Goal: Task Accomplishment & Management: Manage account settings

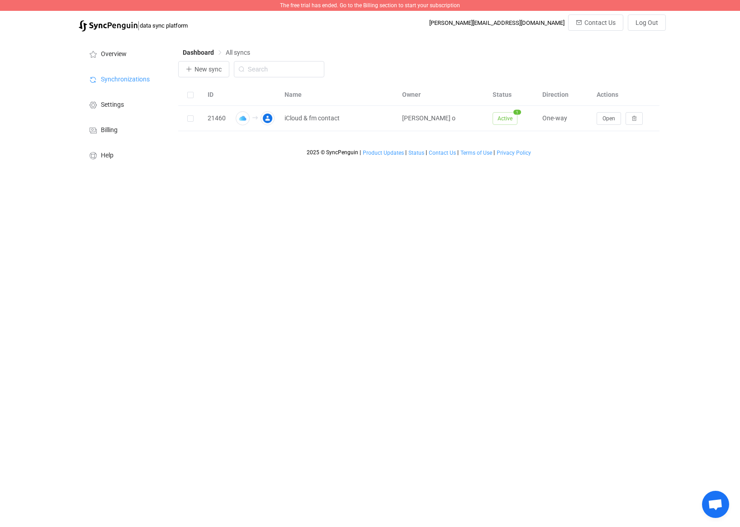
click at [370, 8] on span "The free trial has ended. Go to the Billing section to start your subscription" at bounding box center [370, 5] width 180 height 6
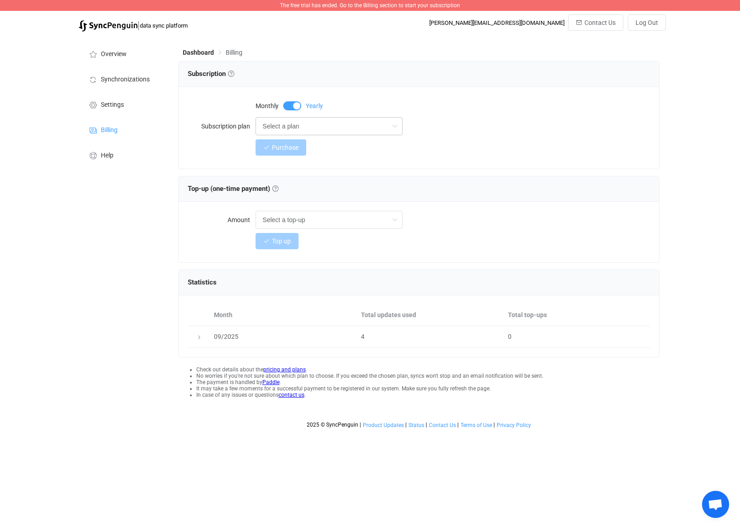
click at [396, 117] on icon at bounding box center [394, 126] width 11 height 18
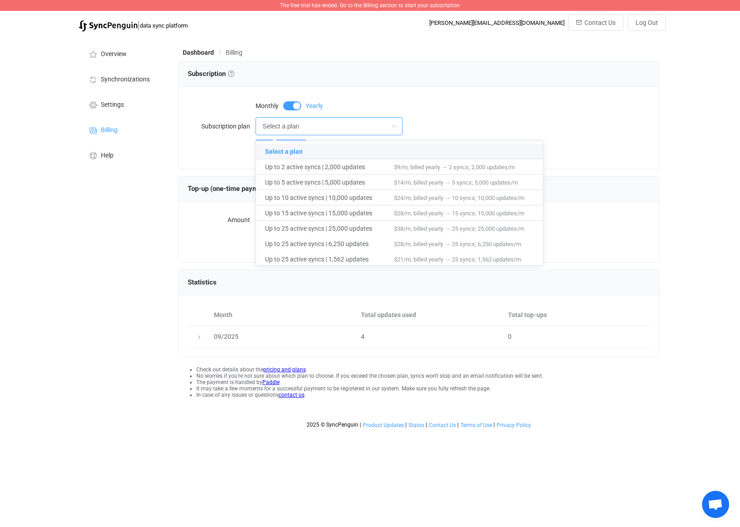
click at [509, 98] on div "Monthly Yearly" at bounding box center [453, 105] width 395 height 18
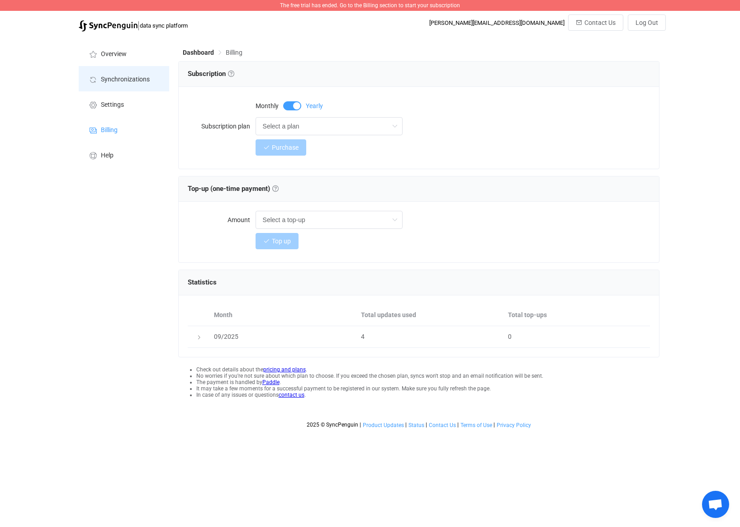
click at [132, 73] on li "Synchronizations" at bounding box center [124, 78] width 90 height 25
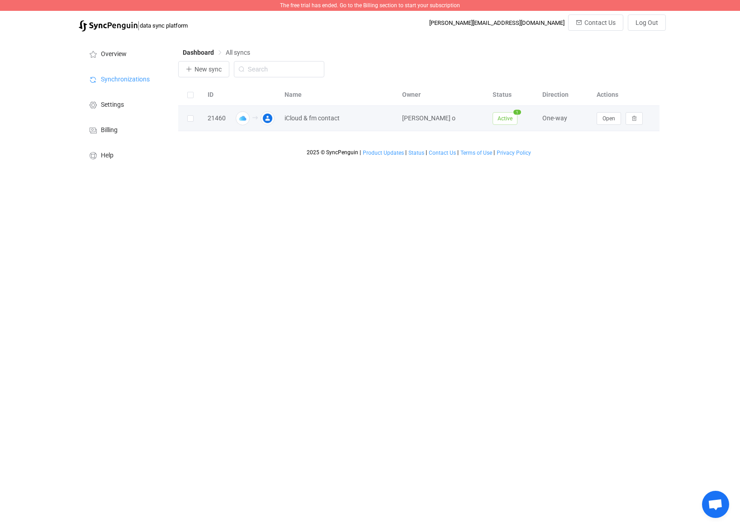
click at [503, 115] on span "Active" at bounding box center [505, 118] width 25 height 13
click at [519, 114] on span "1" at bounding box center [518, 111] width 8 height 5
click at [546, 119] on div "One-way" at bounding box center [565, 118] width 54 height 10
click at [600, 121] on button "Open" at bounding box center [609, 118] width 24 height 13
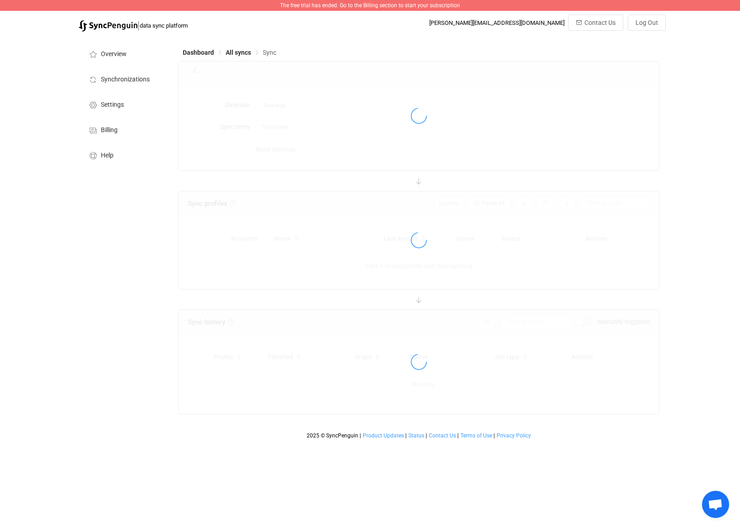
type input "iCloud → Google"
type input "24 hours"
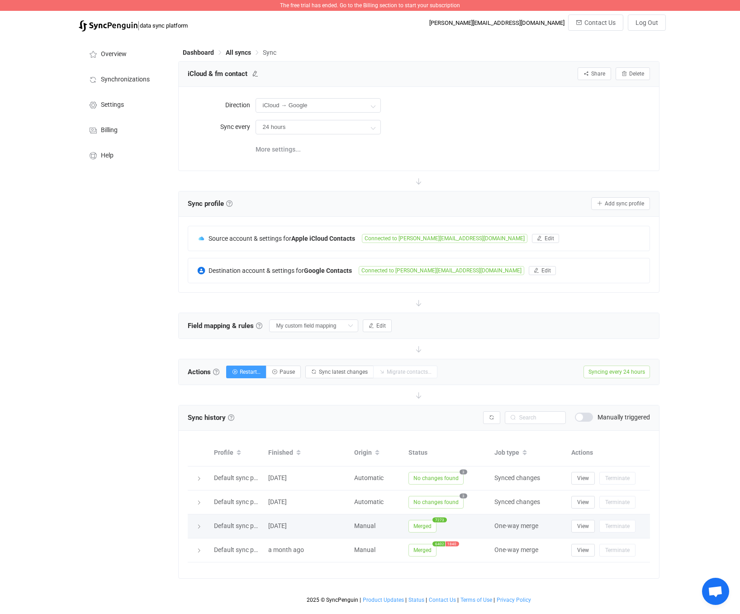
click at [440, 520] on span "7273" at bounding box center [440, 519] width 14 height 5
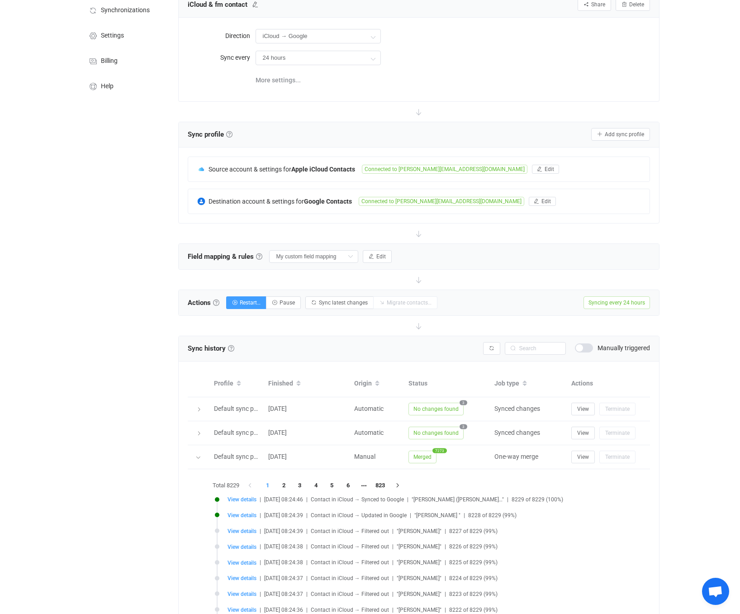
scroll to position [96, 0]
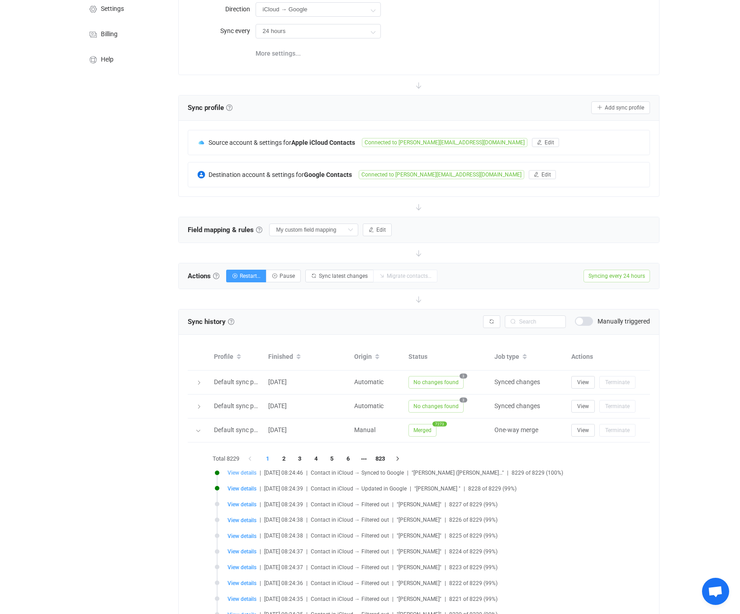
click at [241, 472] on span "View details" at bounding box center [242, 473] width 29 height 6
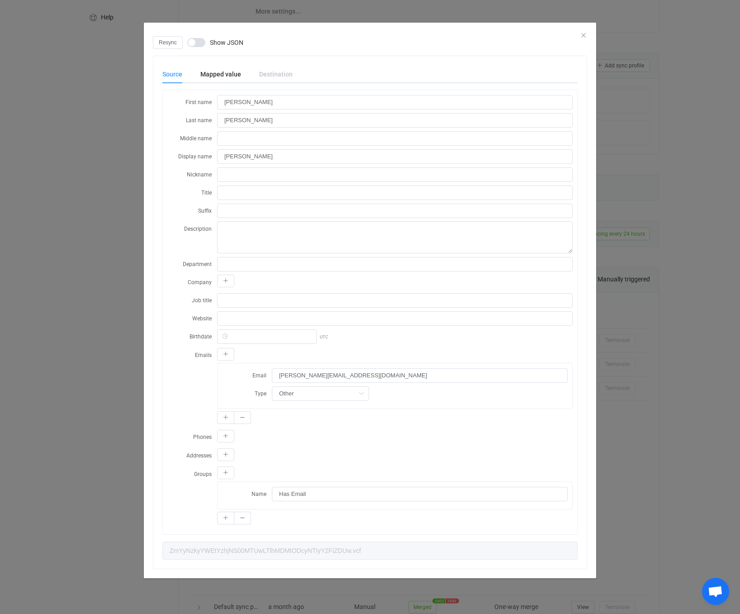
scroll to position [149, 0]
click at [664, 421] on div "Resync Show JSON Source Mapped value Destination First name Kaitlyn Last name P…" at bounding box center [370, 307] width 740 height 614
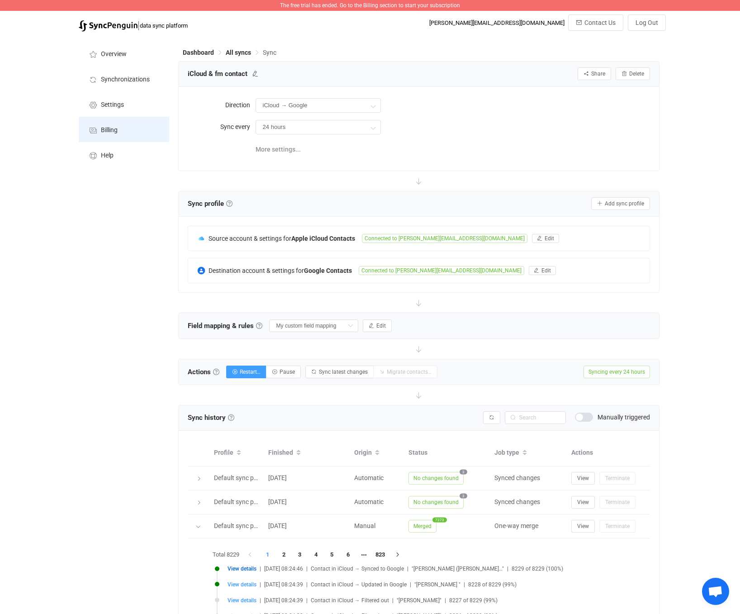
scroll to position [0, 0]
click at [116, 127] on span "Billing" at bounding box center [109, 130] width 17 height 7
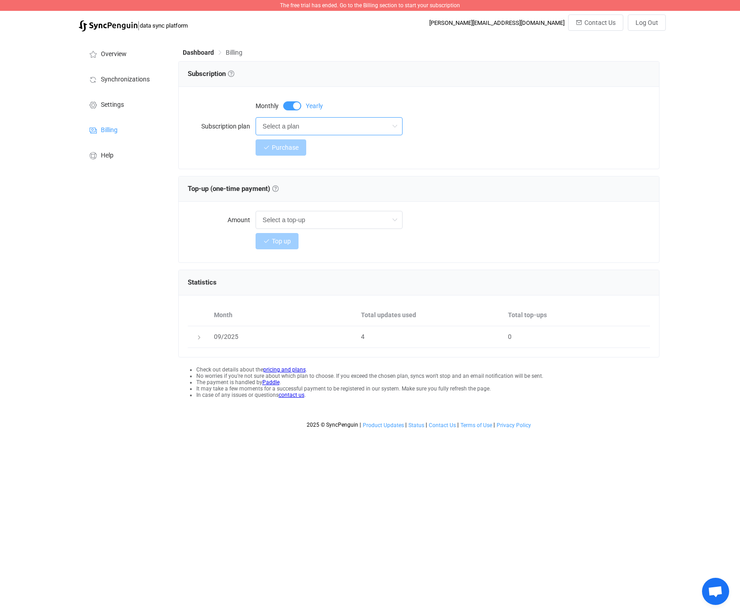
click at [380, 125] on input "Select a plan" at bounding box center [329, 126] width 147 height 18
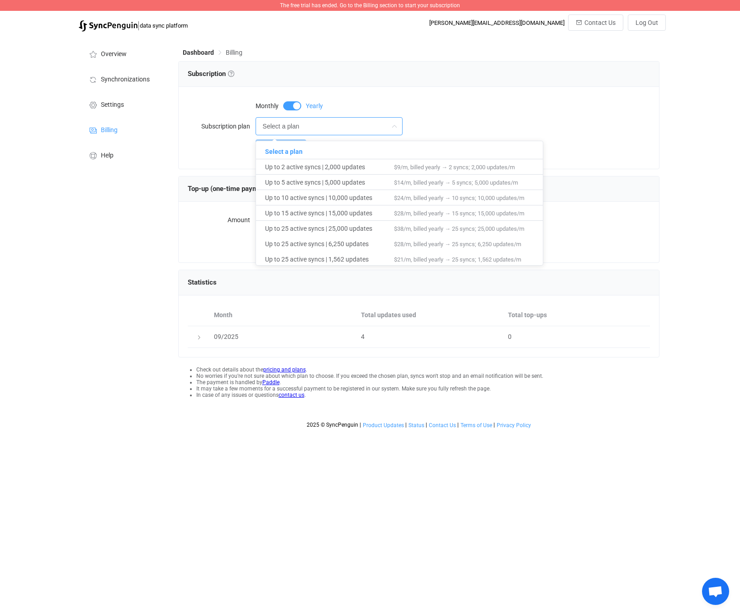
click at [381, 124] on input "Select a plan" at bounding box center [329, 126] width 147 height 18
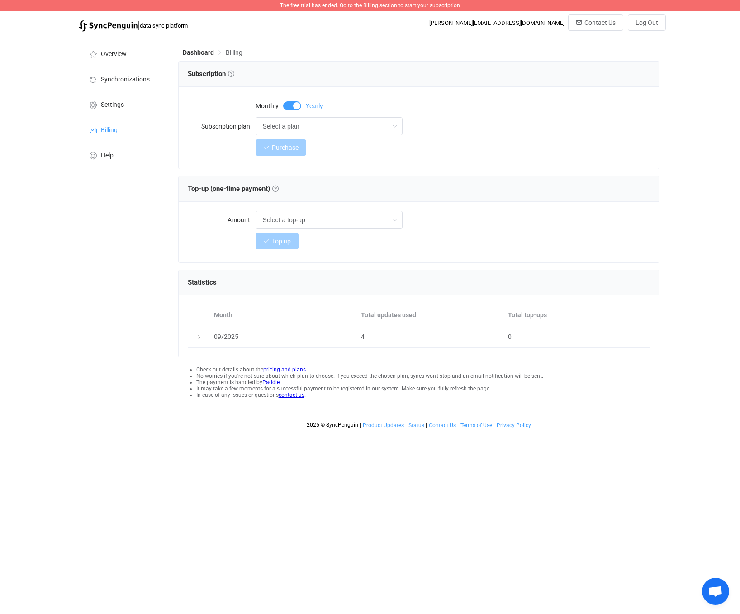
click at [269, 105] on span "Monthly" at bounding box center [267, 106] width 23 height 6
click at [334, 124] on input "Select a plan" at bounding box center [329, 126] width 147 height 18
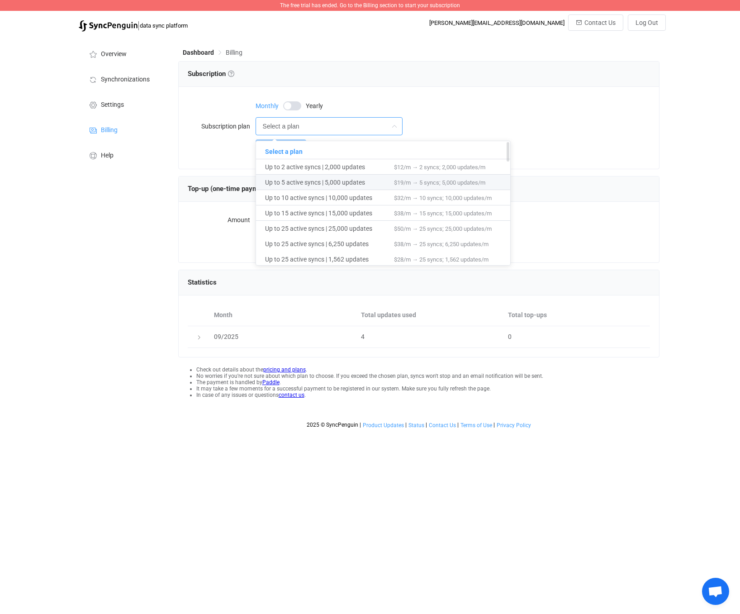
click at [393, 177] on span "Up to 5 active syncs | 5,000 updates" at bounding box center [329, 182] width 129 height 15
type input "Up to 5 active syncs | 5,000 updates"
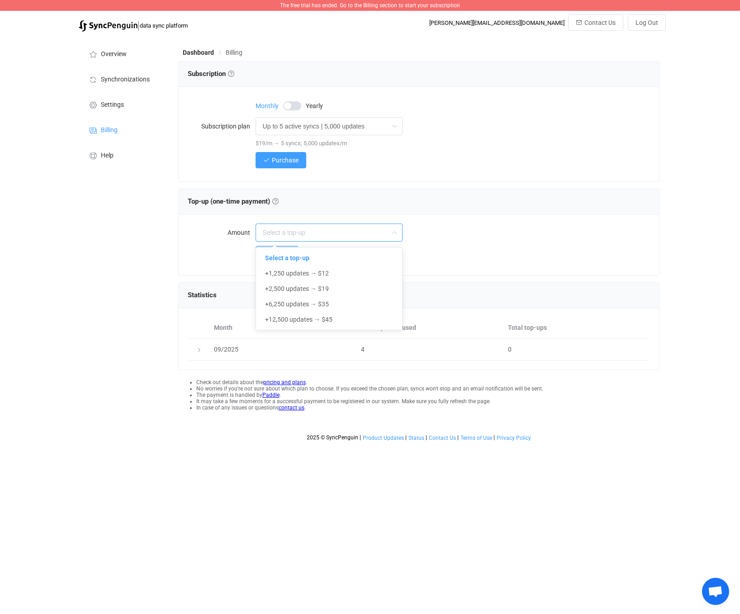
click at [327, 230] on input "text" at bounding box center [329, 233] width 147 height 18
type input "Select a top-up"
click at [350, 214] on div "Top-up (one-time payment) Top-up (one-time payment) Get additional sync updates…" at bounding box center [419, 201] width 481 height 25
click at [289, 165] on button "Purchase" at bounding box center [281, 160] width 51 height 16
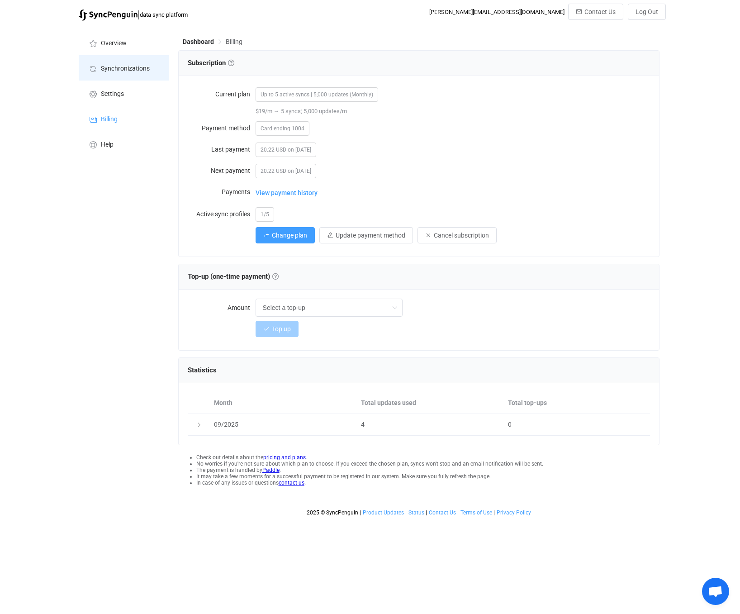
click at [139, 75] on li "Synchronizations" at bounding box center [124, 67] width 90 height 25
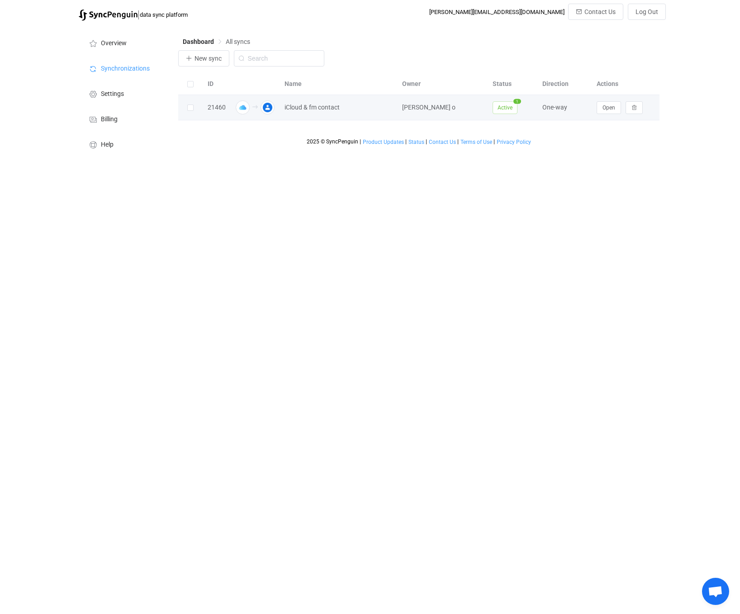
click at [506, 104] on span "Active" at bounding box center [505, 107] width 25 height 13
click at [599, 110] on button "Open" at bounding box center [609, 107] width 24 height 13
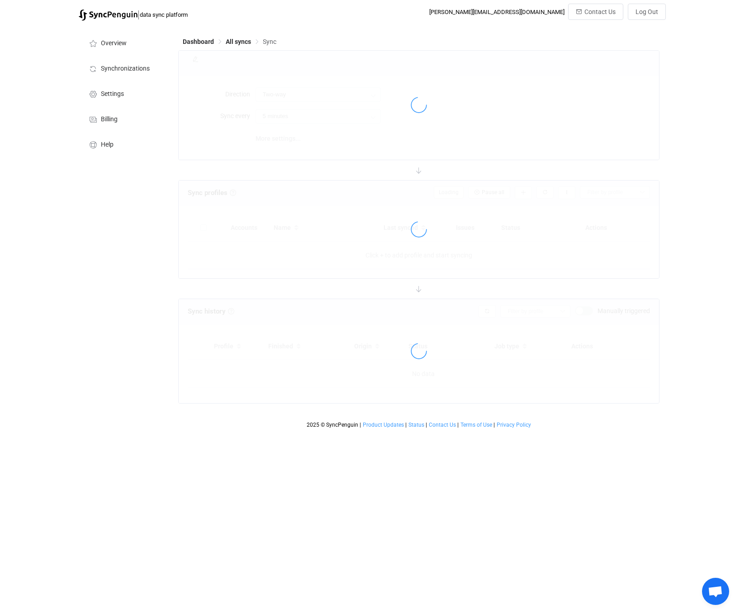
type input "iCloud → Google"
type input "24 hours"
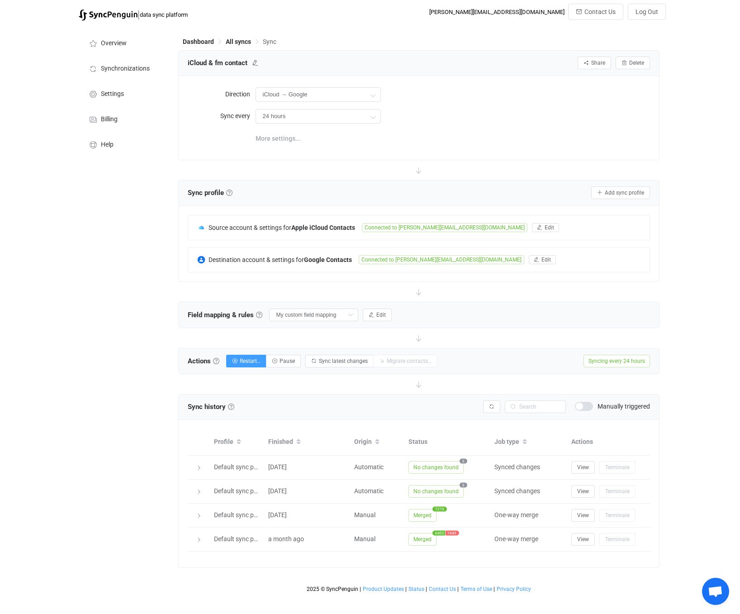
click at [269, 138] on span "More settings..." at bounding box center [278, 138] width 45 height 18
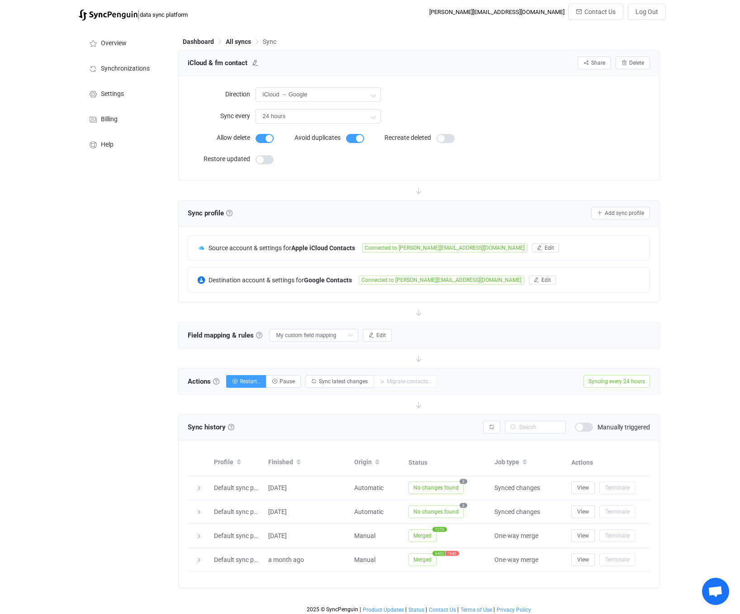
click at [44, 272] on div "| data sync platform [PERSON_NAME][EMAIL_ADDRESS][DOMAIN_NAME] Contact Us Log O…" at bounding box center [370, 311] width 740 height 614
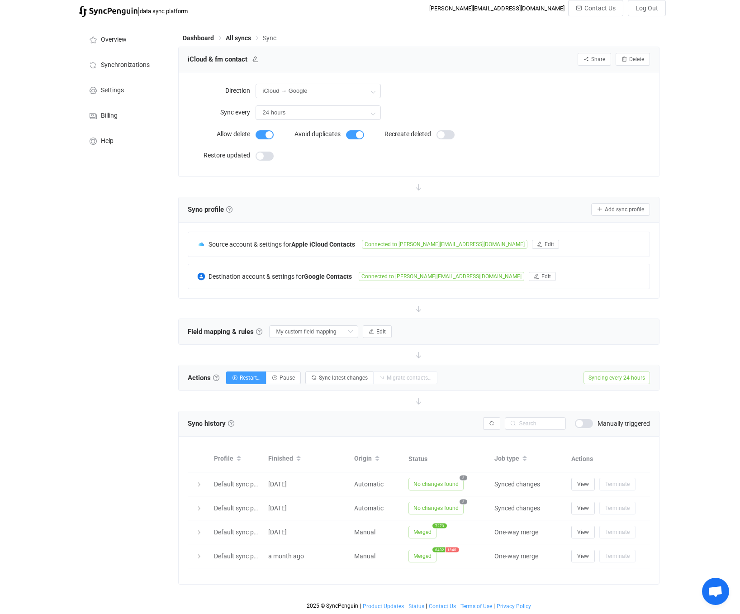
scroll to position [4, 0]
click at [342, 331] on input "My custom field mapping" at bounding box center [313, 331] width 89 height 13
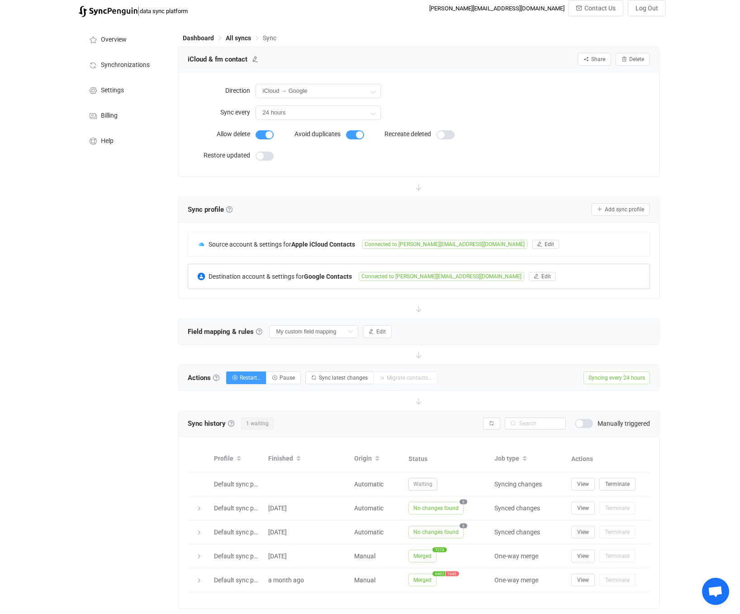
click at [291, 281] on div "Destination account & settings for Google Contacts" at bounding box center [278, 276] width 162 height 8
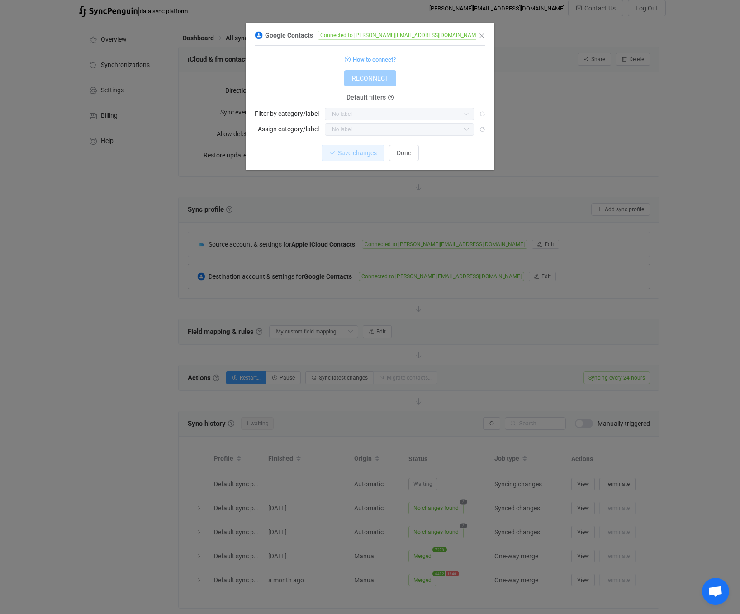
click at [291, 281] on div "Google Contacts Connected to [PERSON_NAME][EMAIL_ADDRESS][DOMAIN_NAME] 1 { { "a…" at bounding box center [370, 307] width 740 height 614
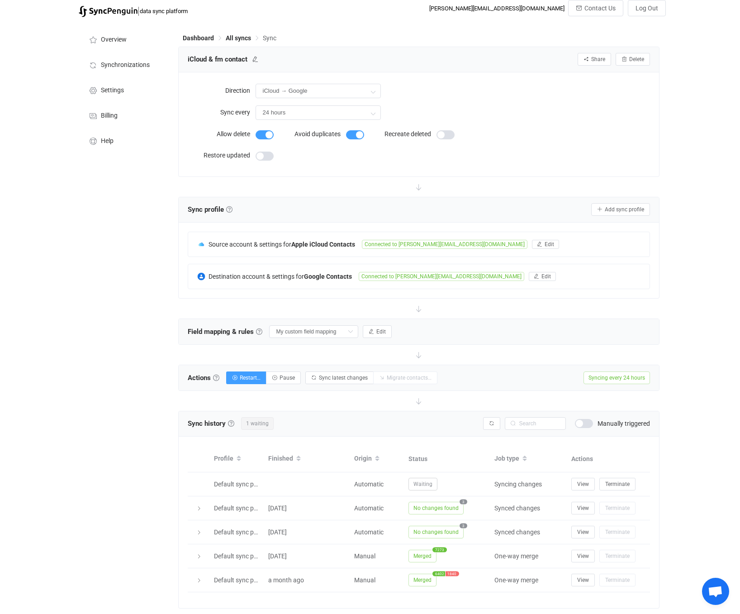
click at [363, 330] on div "Field mapping & rules Field mapping & rules By default, all contacts of the con…" at bounding box center [290, 332] width 204 height 14
click at [374, 331] on icon "button" at bounding box center [371, 331] width 5 height 5
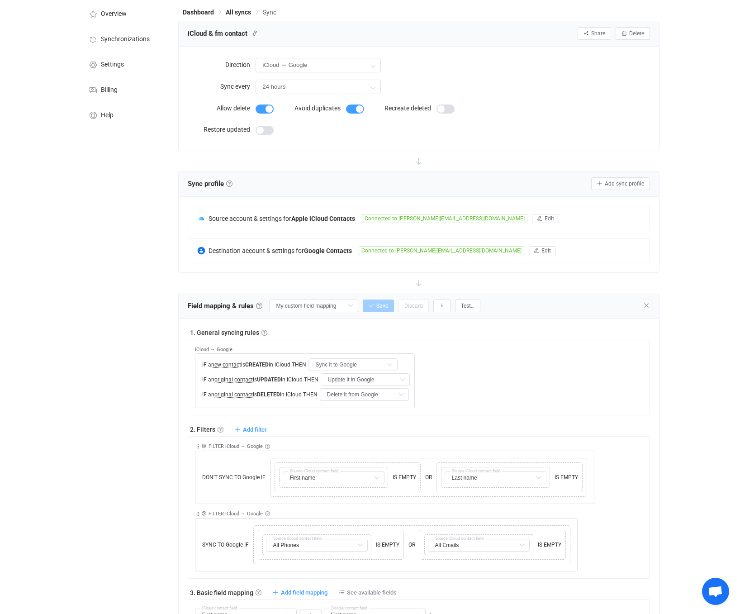
scroll to position [30, 0]
click at [452, 365] on div "Google → iCloud IF a new contact is CREATED in Google THEN Sync it to iCloud Do…" at bounding box center [422, 372] width 455 height 69
click at [410, 361] on div "IF a new contact is CREATED in iCloud THEN Sync it to Google Do nothing Sync it…" at bounding box center [305, 363] width 210 height 13
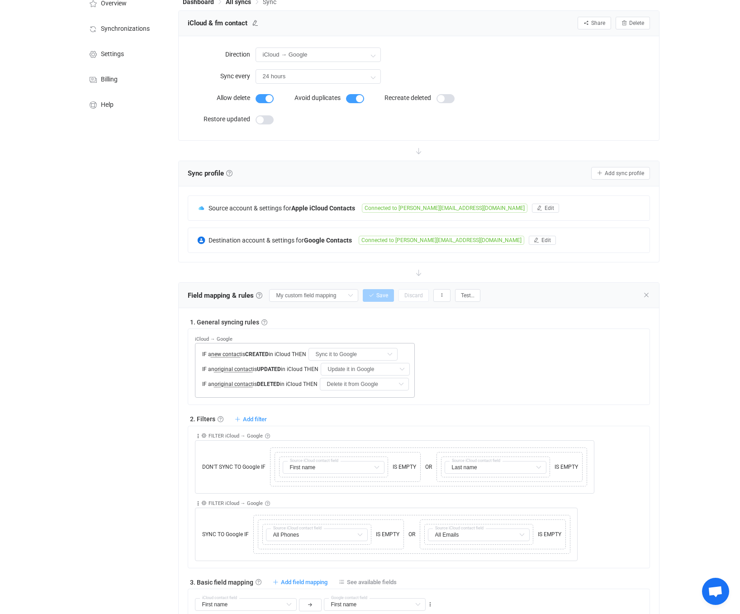
scroll to position [40, 0]
click at [415, 354] on div "IF a new contact is CREATED in iCloud THEN Sync it to Google Do nothing Sync it…" at bounding box center [305, 370] width 220 height 55
click at [289, 347] on div "IF a new contact is CREATED in iCloud THEN Sync it to Google Do nothing Sync it…" at bounding box center [305, 370] width 220 height 55
click at [557, 443] on div "DON'T SYNC TO Google IF Copy Cut Replace TYPE MISMATCH Copy Cut Replace TYPE MI…" at bounding box center [395, 466] width 400 height 53
click at [243, 443] on div "DON'T SYNC TO Google IF Copy Cut Replace TYPE MISMATCH Copy Cut Replace TYPE MI…" at bounding box center [395, 466] width 400 height 53
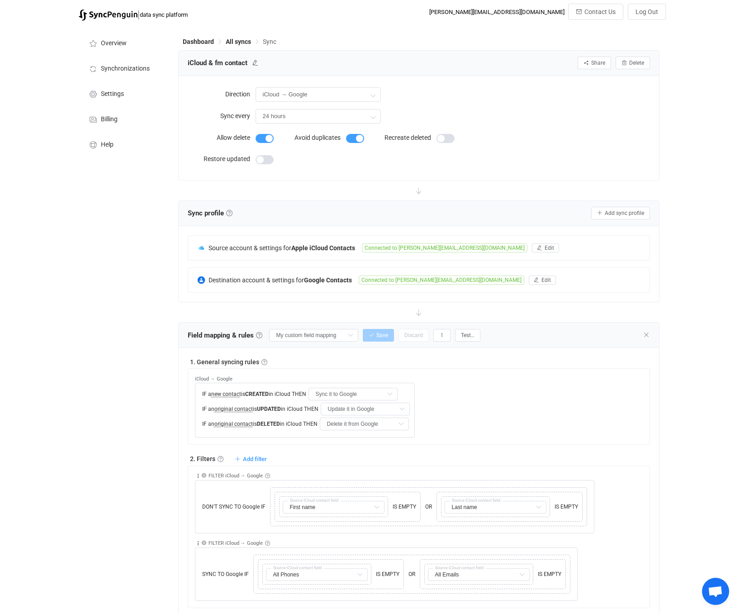
scroll to position [0, 0]
click at [362, 93] on input "iCloud → Google" at bounding box center [318, 94] width 125 height 14
click at [360, 120] on li "Two-way" at bounding box center [318, 119] width 124 height 15
type input "Two-way"
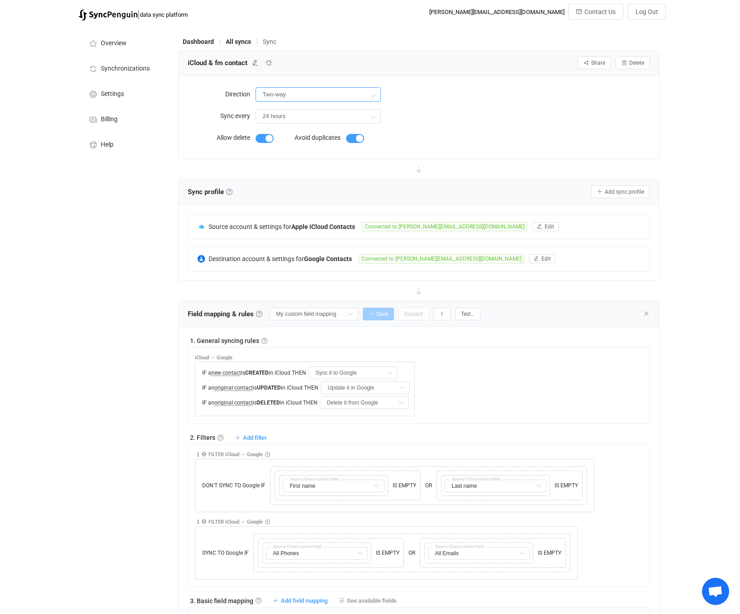
type input "Update it in iCloud"
type input "Update it in Google"
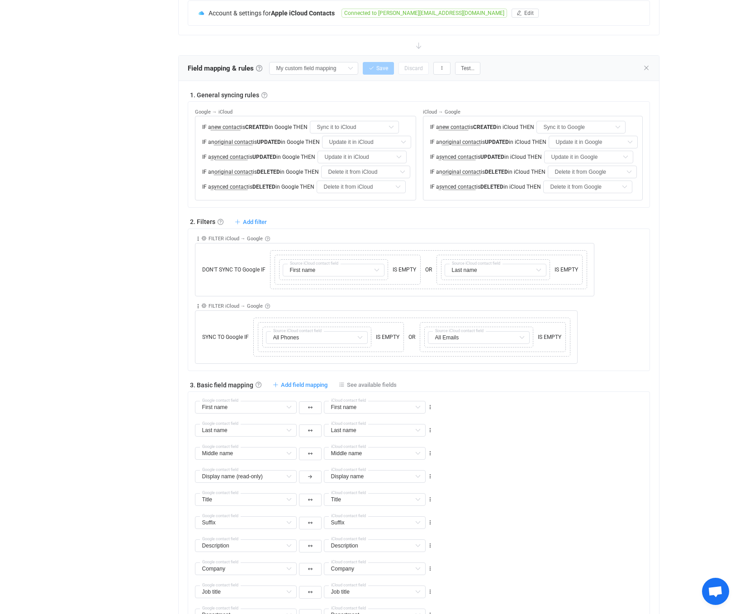
scroll to position [247, 0]
click at [246, 295] on div "DON'T SYNC TO Google IF Copy Cut Replace TYPE MISMATCH Copy Cut Replace TYPE MI…" at bounding box center [395, 268] width 400 height 53
click at [197, 241] on icon at bounding box center [198, 237] width 6 height 6
click at [205, 239] on icon at bounding box center [203, 236] width 5 height 5
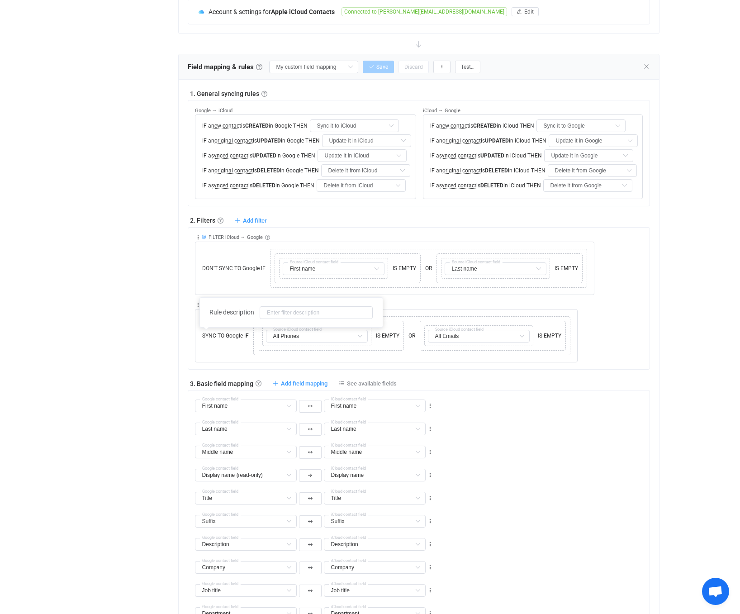
click at [205, 239] on icon at bounding box center [203, 236] width 5 height 5
click at [195, 241] on icon at bounding box center [198, 237] width 6 height 6
click at [227, 272] on span "DON'T SYNC TO Google IF" at bounding box center [234, 268] width 68 height 8
click at [239, 295] on div "DON'T SYNC TO Google IF Copy Cut Replace TYPE MISMATCH Copy Cut Replace TYPE MI…" at bounding box center [395, 268] width 400 height 53
click at [247, 224] on span "Add filter" at bounding box center [255, 220] width 24 height 7
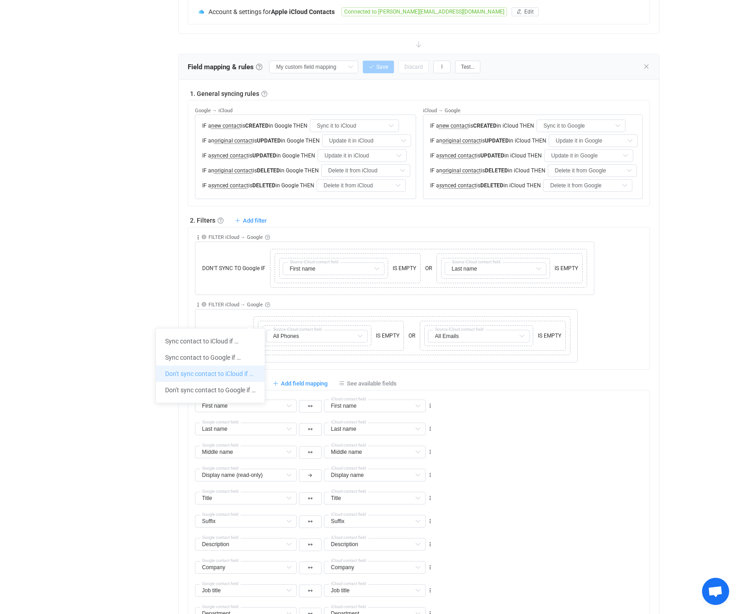
click at [245, 374] on li "Don't sync contact to iCloud if …" at bounding box center [210, 374] width 109 height 16
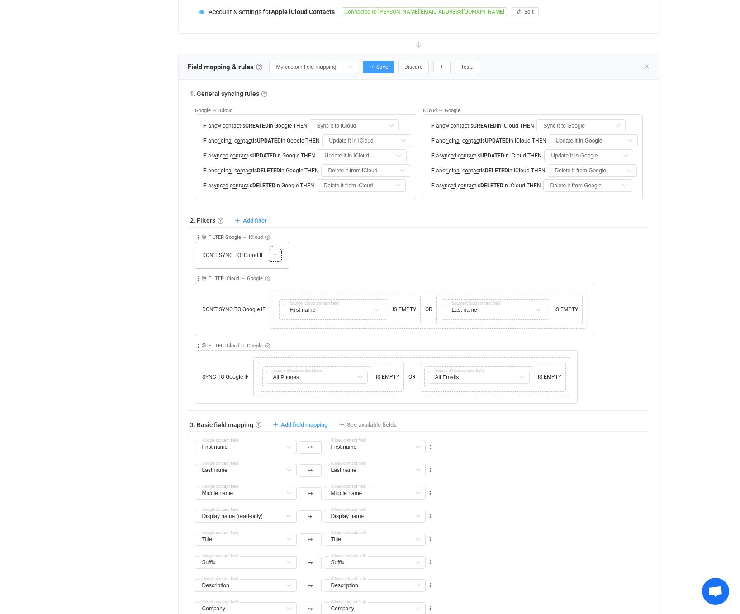
click at [272, 259] on div at bounding box center [275, 255] width 9 height 8
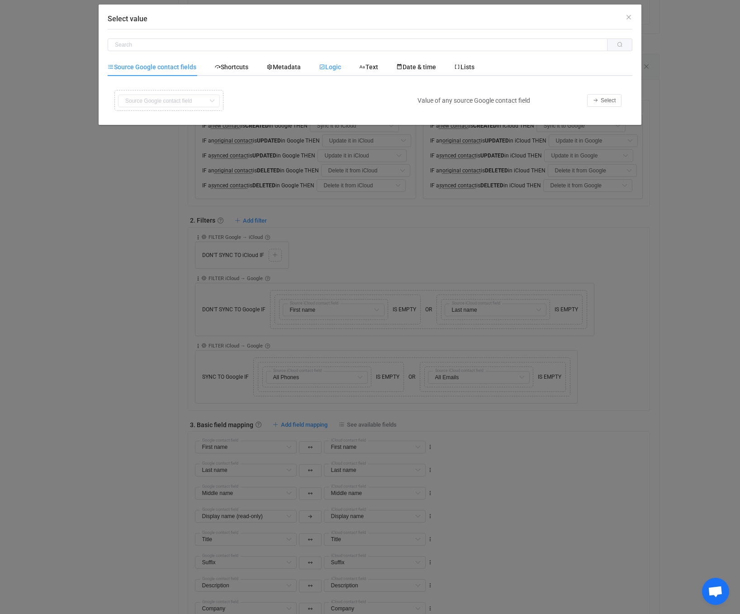
click at [333, 64] on span "Logic" at bounding box center [330, 66] width 22 height 7
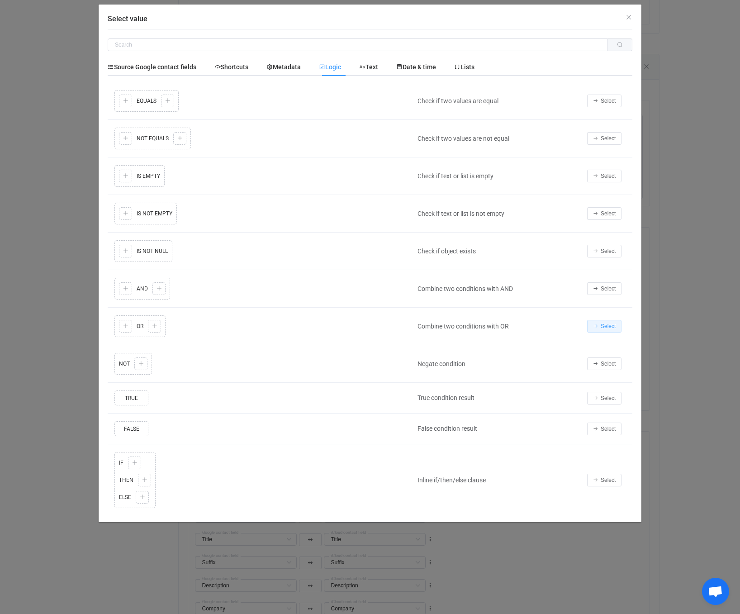
click at [608, 328] on span "Select" at bounding box center [608, 326] width 15 height 6
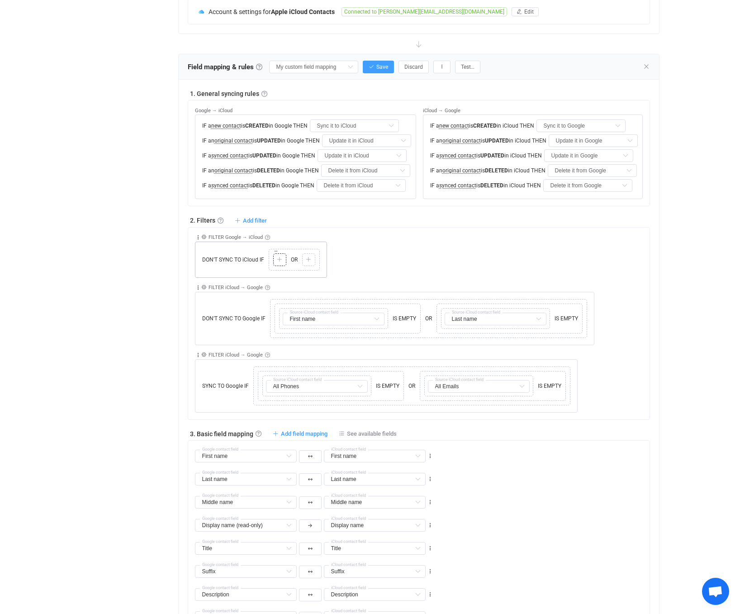
click at [277, 262] on icon at bounding box center [279, 259] width 5 height 5
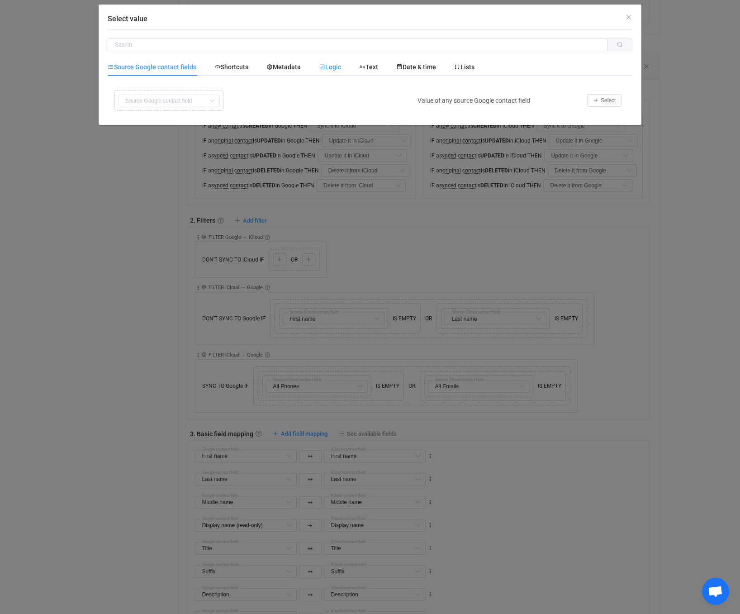
click at [333, 70] on span "Logic" at bounding box center [330, 66] width 22 height 7
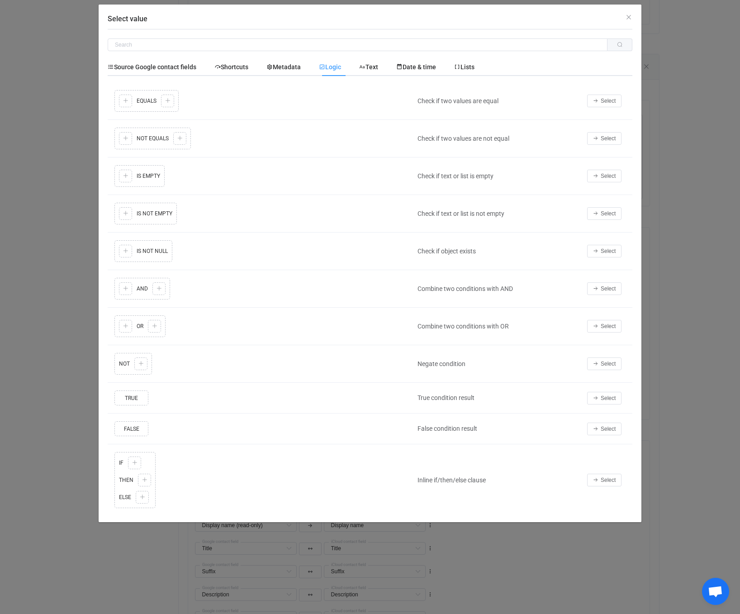
click at [125, 177] on div "Copy Cut Replace TYPE MISMATCH Copy Cut Paste TYPE MISMATCH Select value IS EMP…" at bounding box center [260, 176] width 296 height 26
click at [604, 176] on span "Select" at bounding box center [608, 176] width 15 height 6
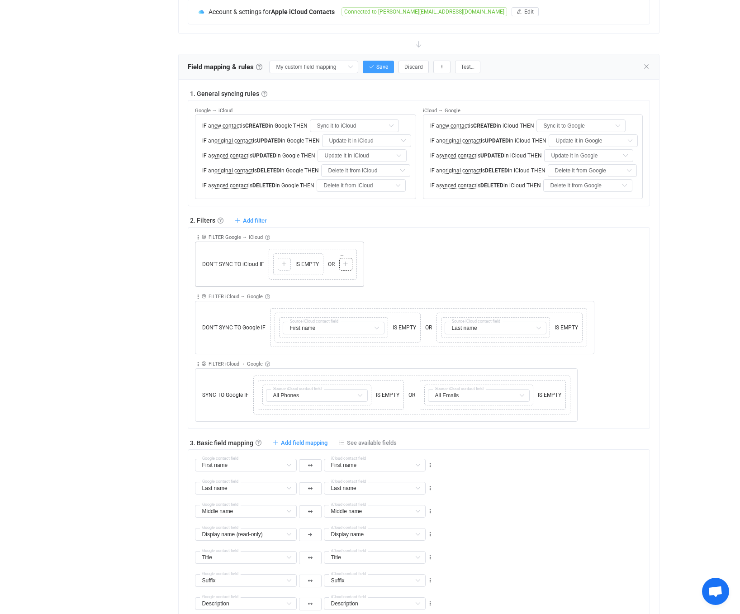
drag, startPoint x: 349, startPoint y: 362, endPoint x: 357, endPoint y: 360, distance: 7.7
click at [350, 271] on div "Copy Cut Paste TYPE MISMATCH Select value" at bounding box center [345, 264] width 13 height 13
click at [347, 267] on icon at bounding box center [345, 264] width 5 height 5
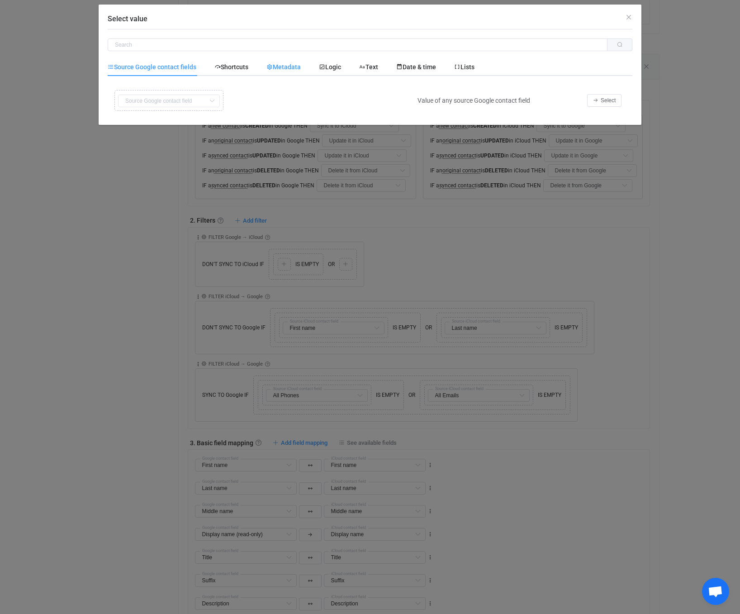
click at [283, 63] on div "Metadata" at bounding box center [283, 67] width 52 height 18
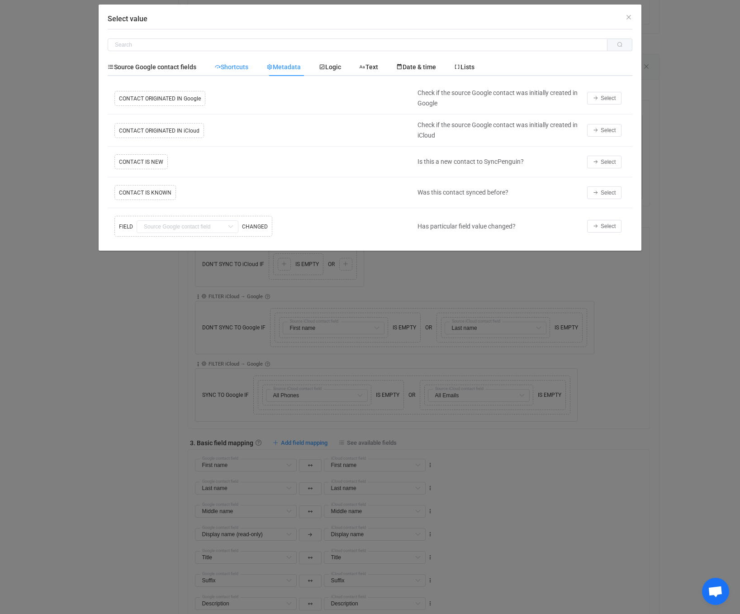
click at [229, 69] on span "Shortcuts" at bounding box center [231, 66] width 34 height 7
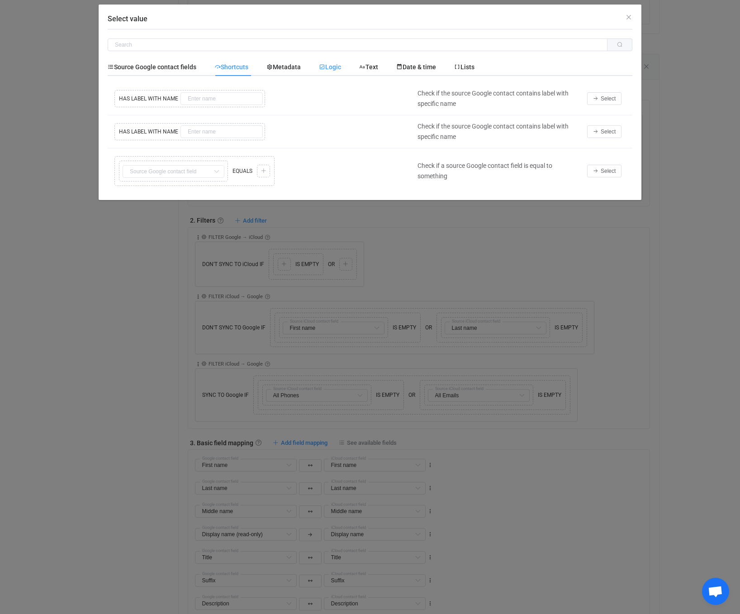
click at [325, 69] on icon "Select value" at bounding box center [322, 67] width 6 height 6
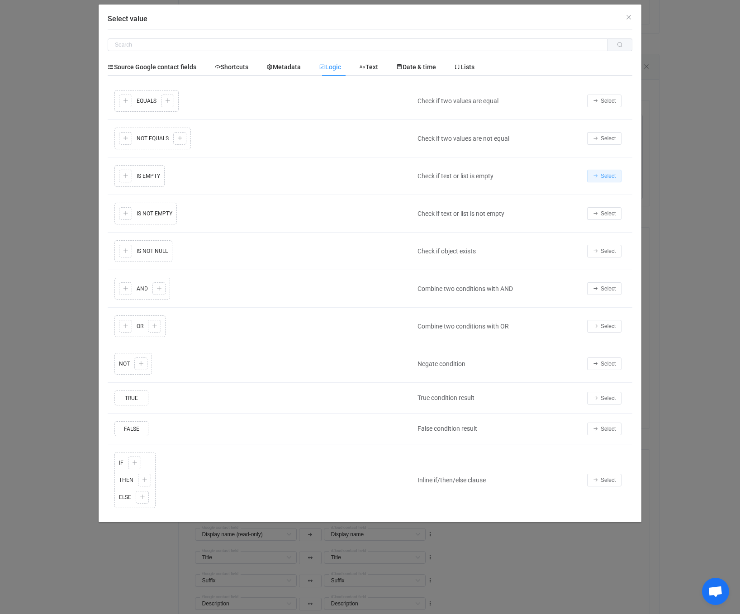
click at [603, 176] on span "Select" at bounding box center [608, 176] width 15 height 6
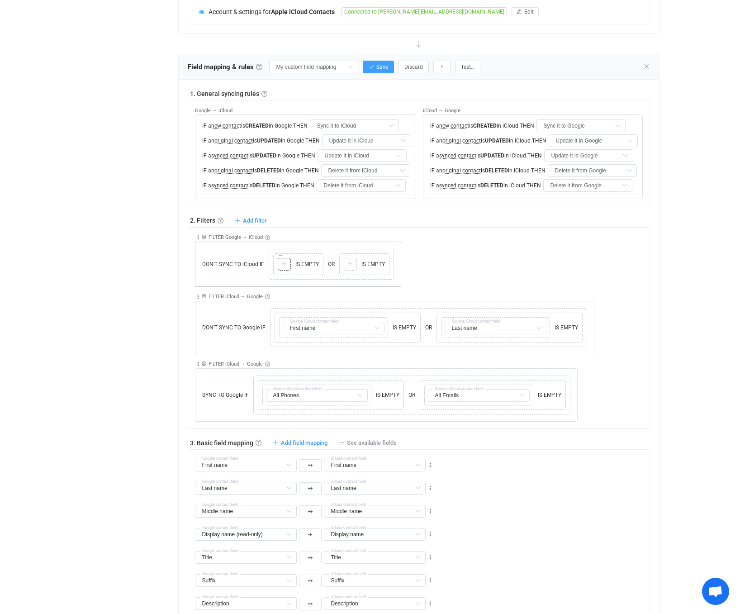
click at [286, 268] on div at bounding box center [284, 264] width 9 height 8
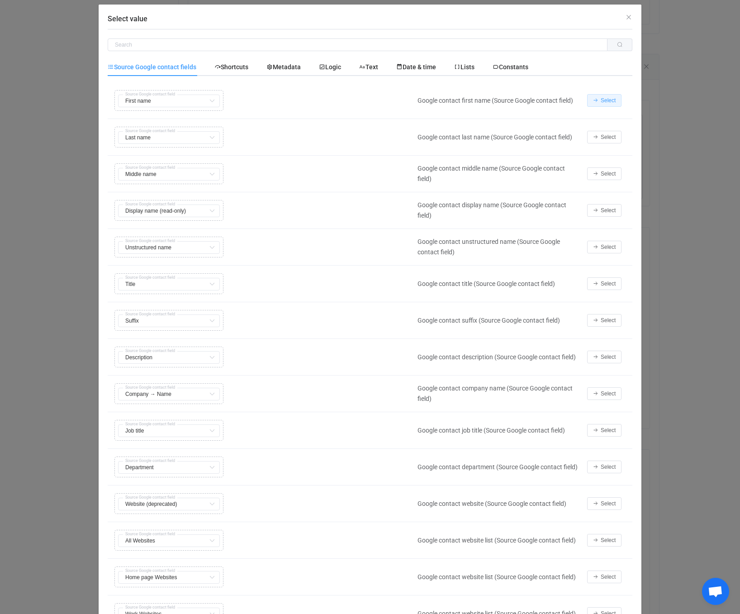
click at [589, 100] on button "Select" at bounding box center [604, 100] width 34 height 13
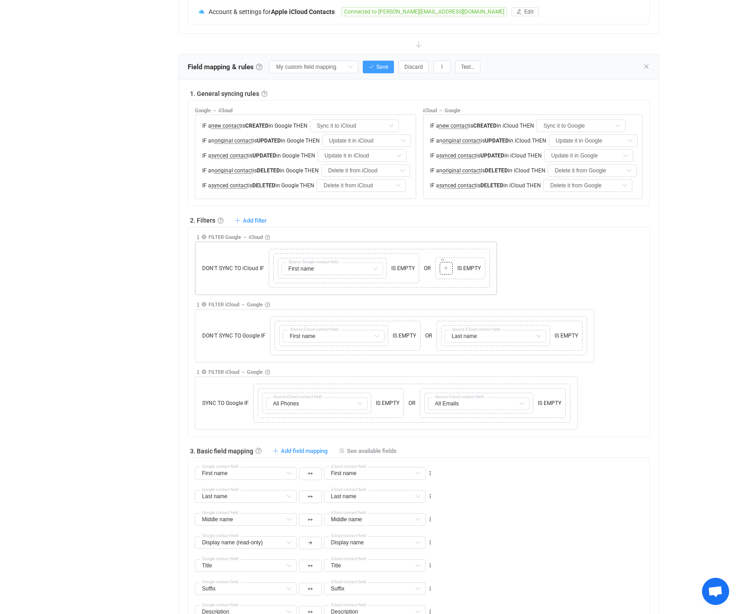
click at [449, 272] on div at bounding box center [446, 268] width 9 height 8
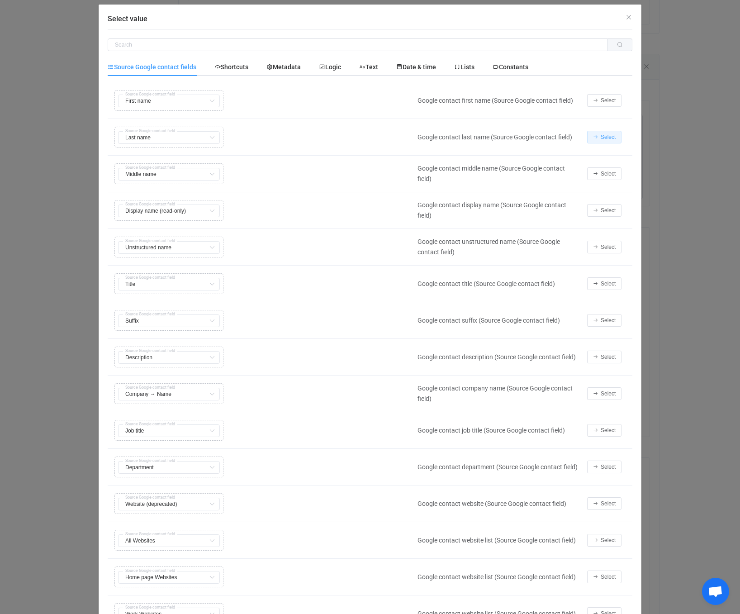
click at [594, 140] on button "Select" at bounding box center [604, 137] width 34 height 13
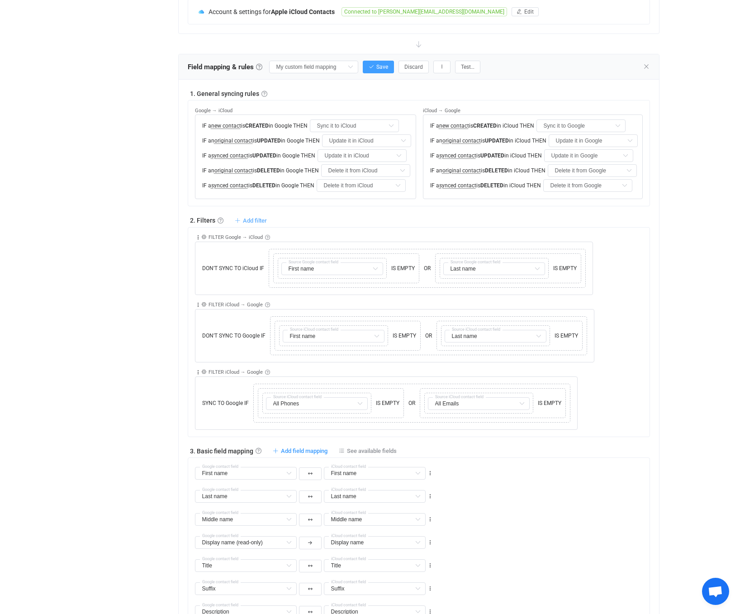
click at [261, 224] on span "Add filter" at bounding box center [255, 220] width 24 height 7
click at [242, 376] on li "Don't sync contact to iCloud if …" at bounding box center [210, 374] width 109 height 16
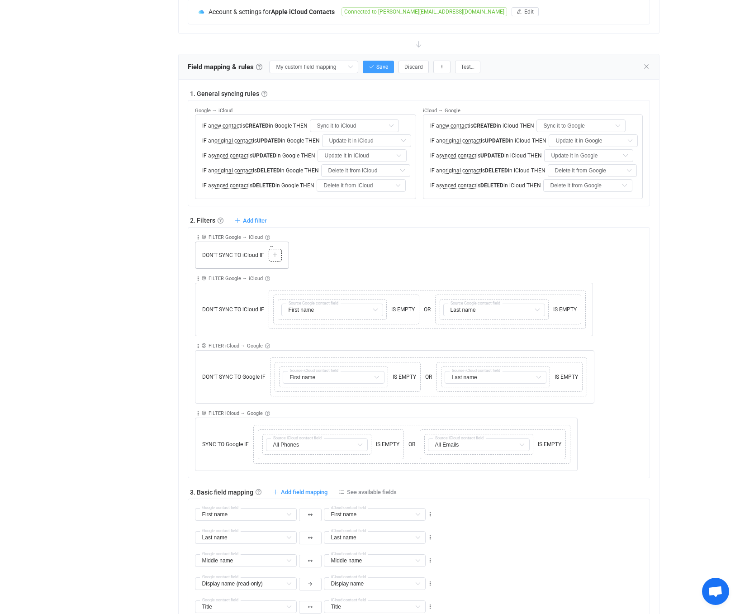
click at [276, 258] on icon at bounding box center [274, 254] width 5 height 5
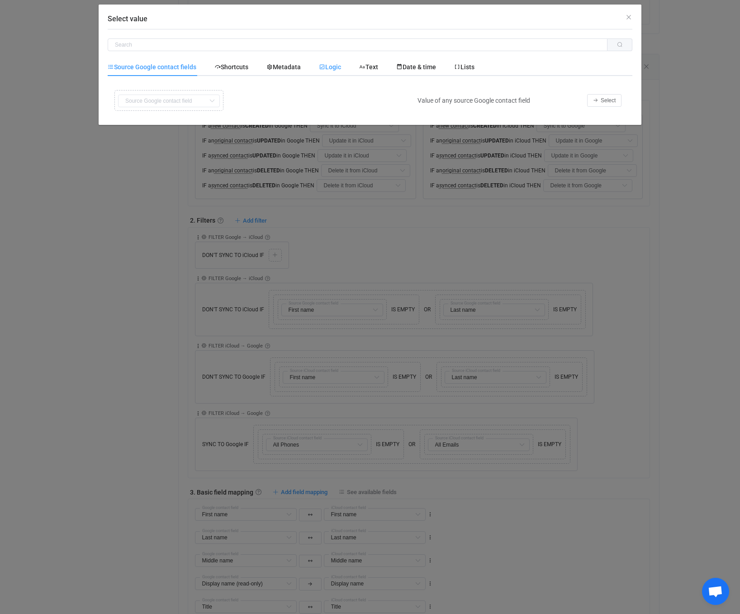
click at [342, 63] on div "Logic" at bounding box center [330, 67] width 40 height 18
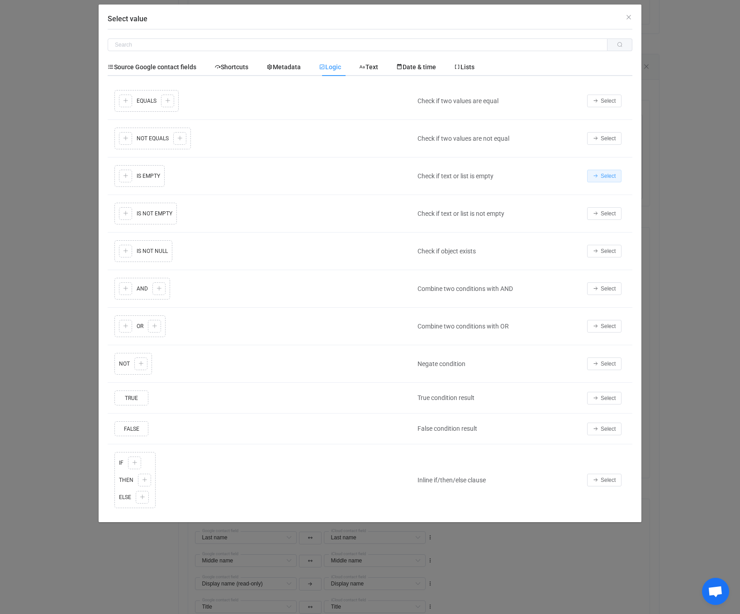
click at [597, 177] on icon "Select value" at bounding box center [595, 175] width 5 height 5
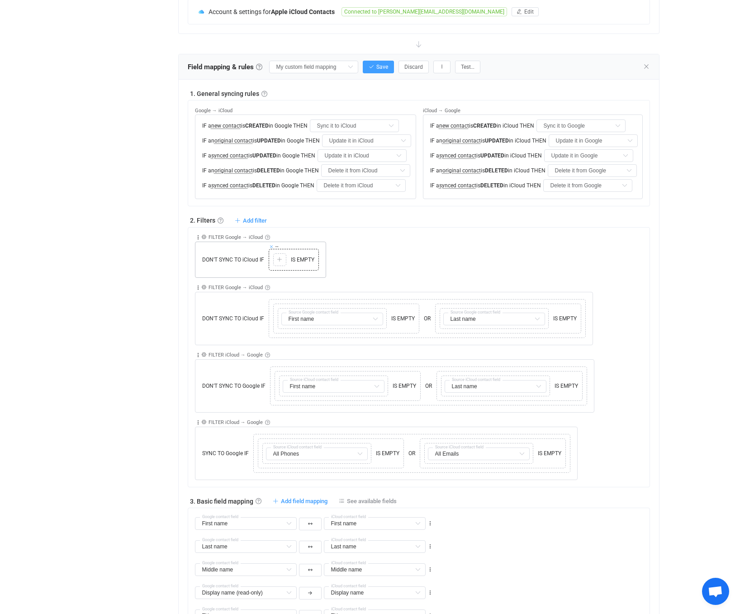
click at [270, 249] on icon at bounding box center [271, 246] width 5 height 5
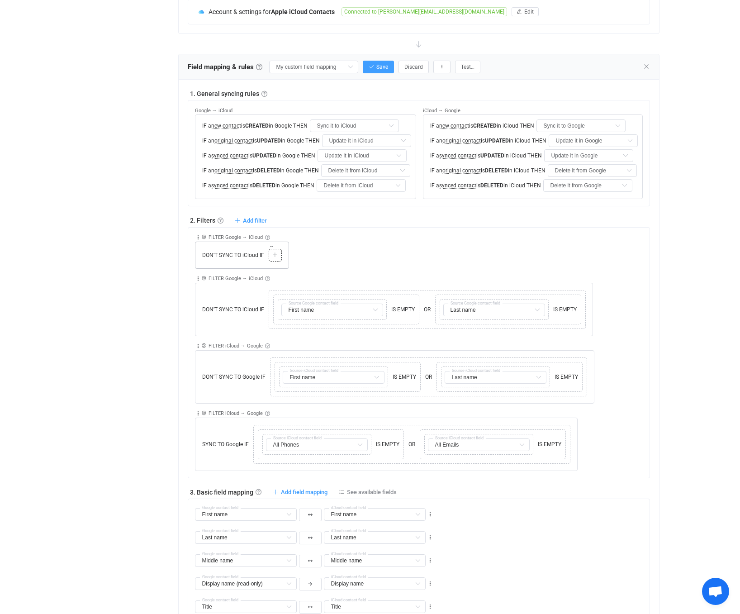
click at [272, 258] on icon at bounding box center [274, 254] width 5 height 5
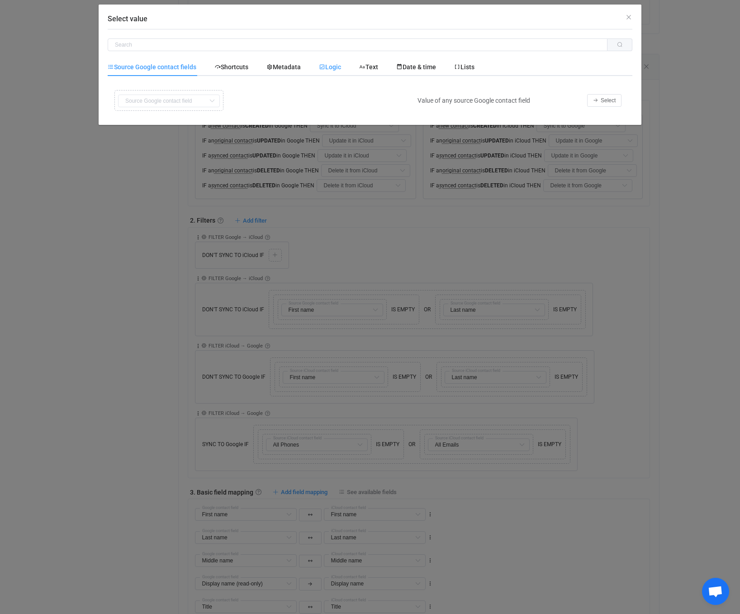
click at [341, 63] on span "Logic" at bounding box center [330, 66] width 22 height 7
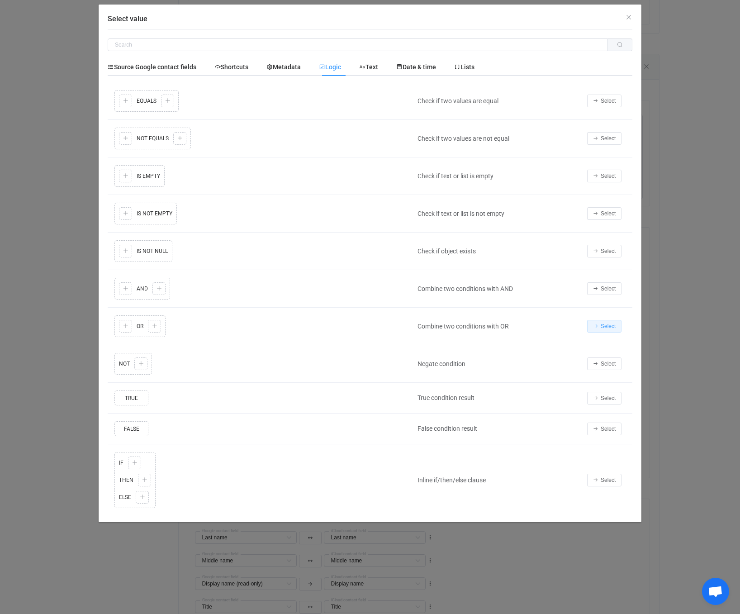
click at [600, 328] on button "Select" at bounding box center [604, 326] width 34 height 13
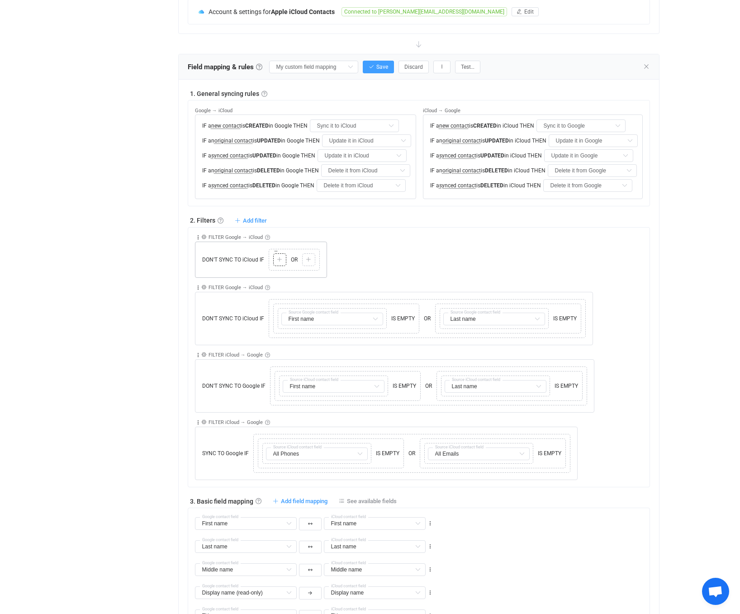
click at [280, 264] on div at bounding box center [280, 260] width 9 height 8
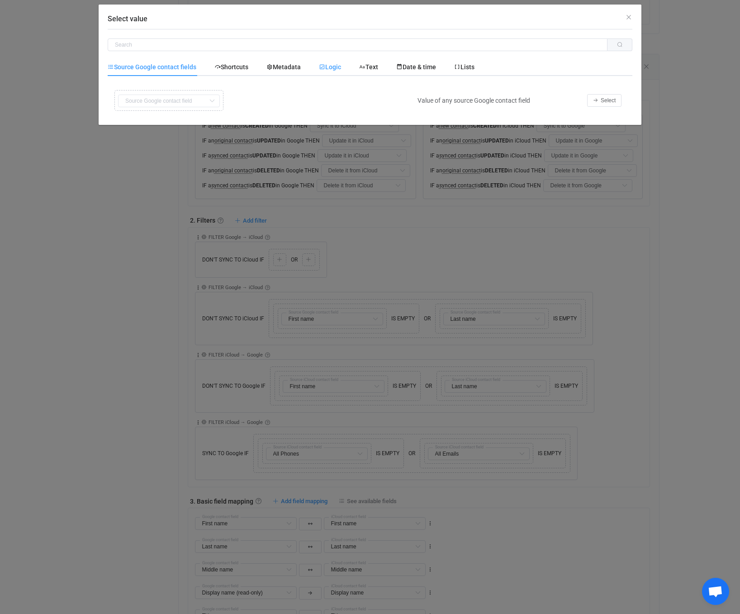
click at [328, 70] on span "Logic" at bounding box center [330, 66] width 22 height 7
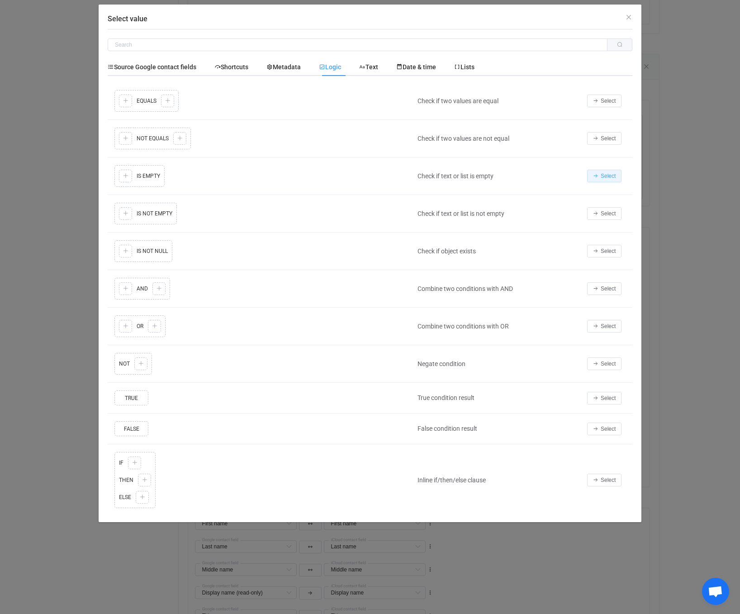
click at [601, 180] on button "Select" at bounding box center [604, 176] width 34 height 13
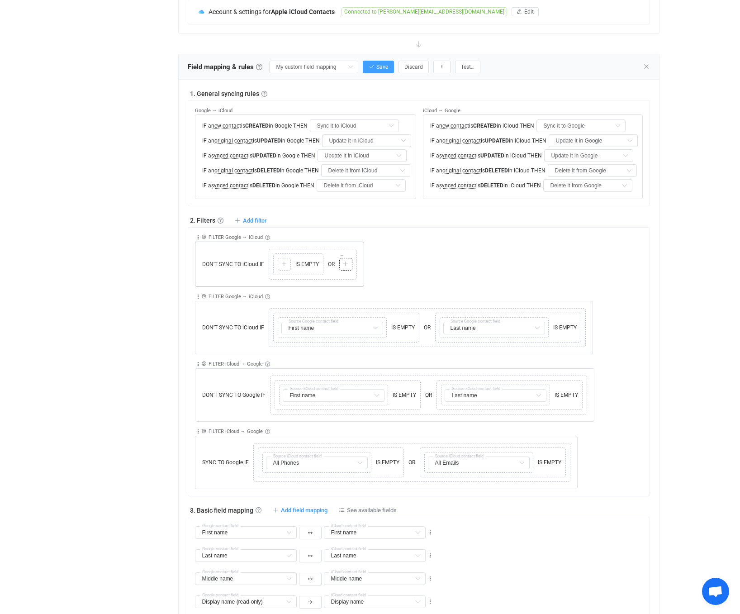
click at [341, 271] on div "Copy Cut Paste TYPE MISMATCH Select value" at bounding box center [345, 264] width 13 height 13
click at [350, 271] on div "Copy Cut Paste TYPE MISMATCH Select value" at bounding box center [345, 264] width 13 height 13
click at [349, 271] on div "Copy Cut Paste TYPE MISMATCH Select value" at bounding box center [345, 264] width 13 height 13
click at [349, 268] on div at bounding box center [346, 264] width 9 height 8
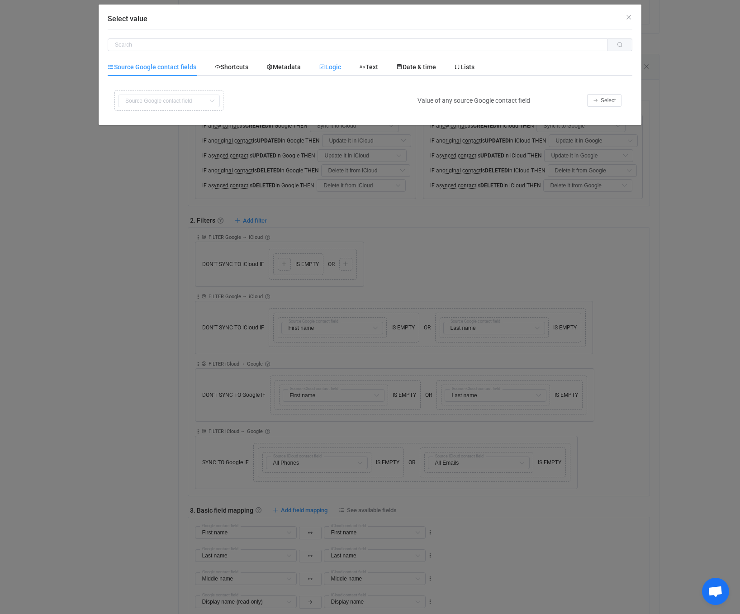
click at [322, 62] on div "Logic" at bounding box center [330, 67] width 40 height 18
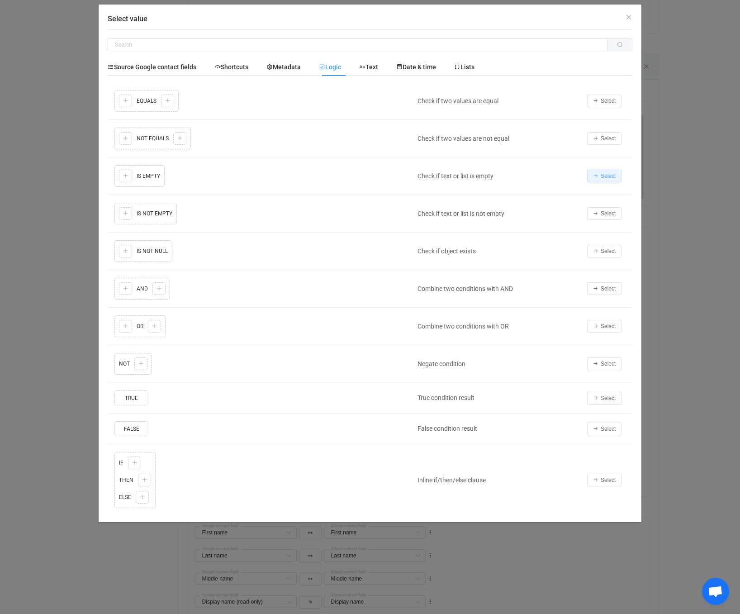
click at [592, 176] on button "Select" at bounding box center [604, 176] width 34 height 13
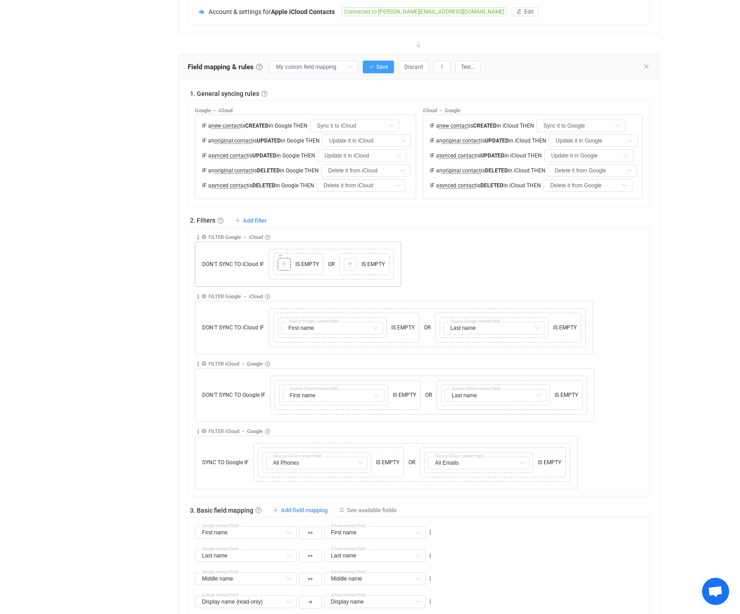
click at [287, 268] on div at bounding box center [284, 264] width 9 height 8
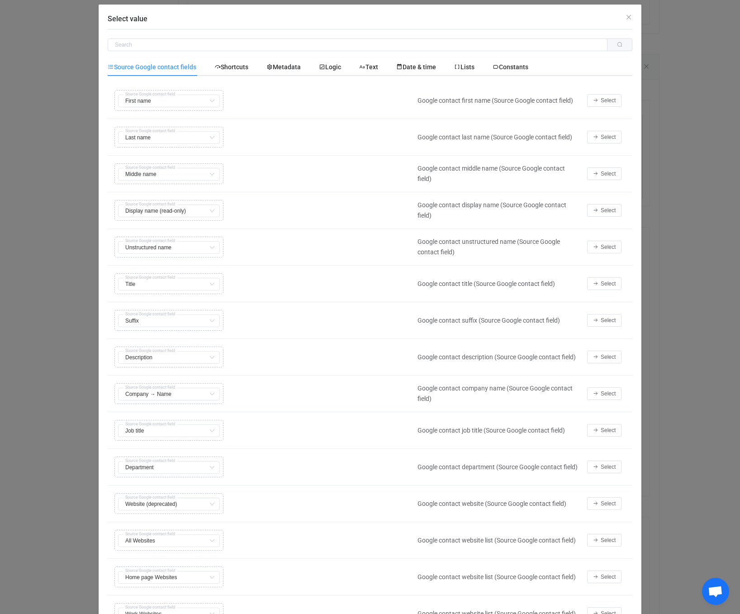
click at [284, 365] on div "Copy Cut Replace TYPE MISMATCH Description First name Default field Last name D…" at bounding box center [260, 356] width 296 height 25
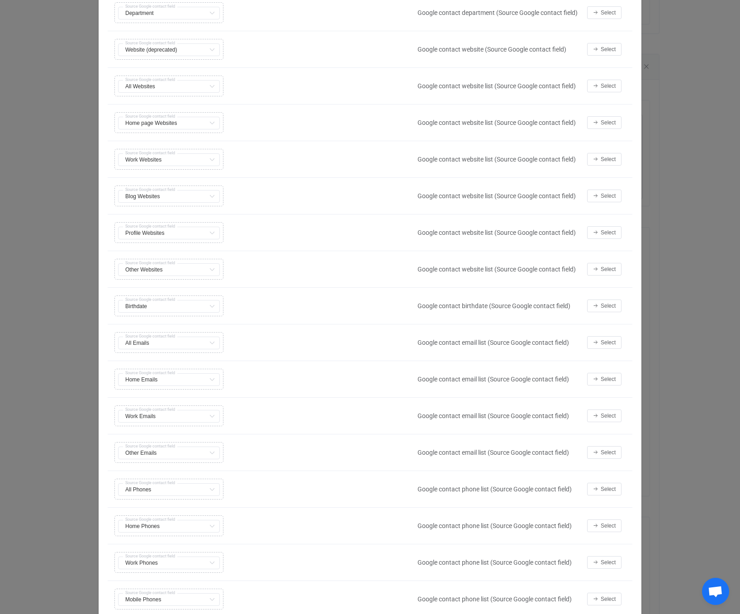
scroll to position [455, 0]
click at [598, 491] on icon "Select value" at bounding box center [595, 488] width 5 height 5
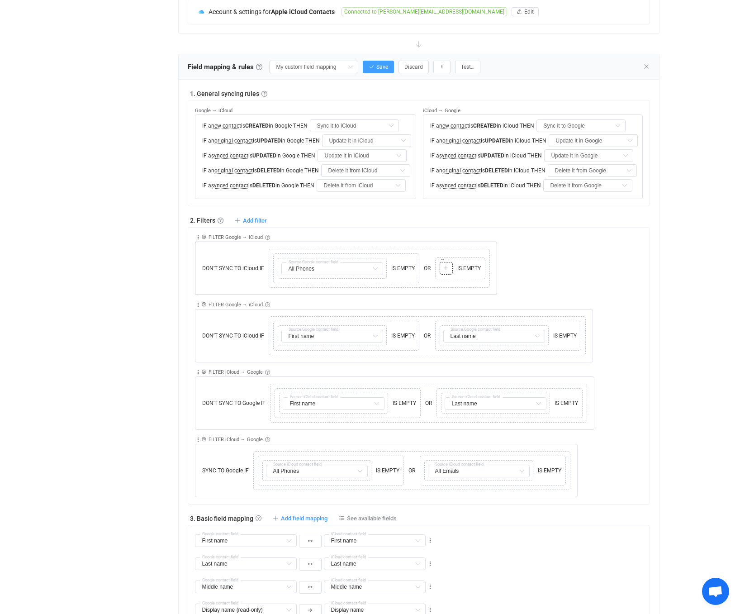
click at [447, 272] on div at bounding box center [446, 268] width 9 height 8
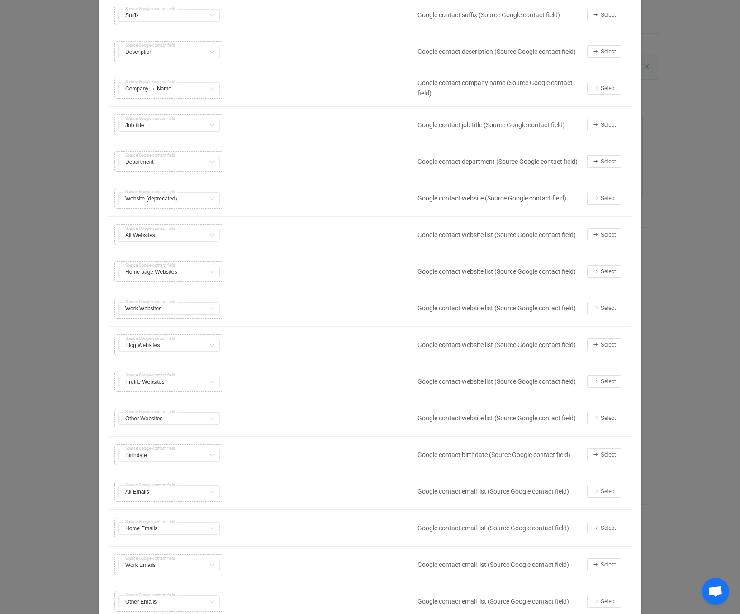
scroll to position [307, 0]
click at [590, 488] on button "Select" at bounding box center [604, 489] width 34 height 13
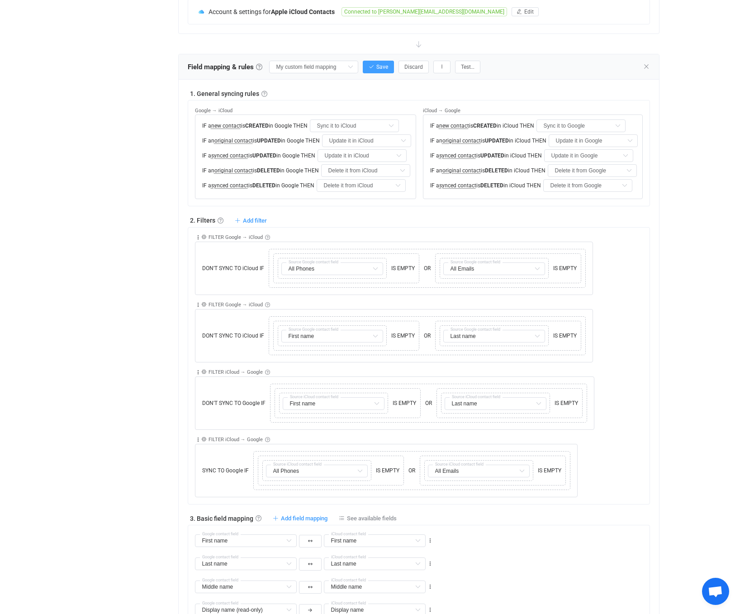
click at [626, 362] on div "Collapse Move up Move down Delete Rule description FILTER Google → iCloud Exclu…" at bounding box center [422, 328] width 455 height 67
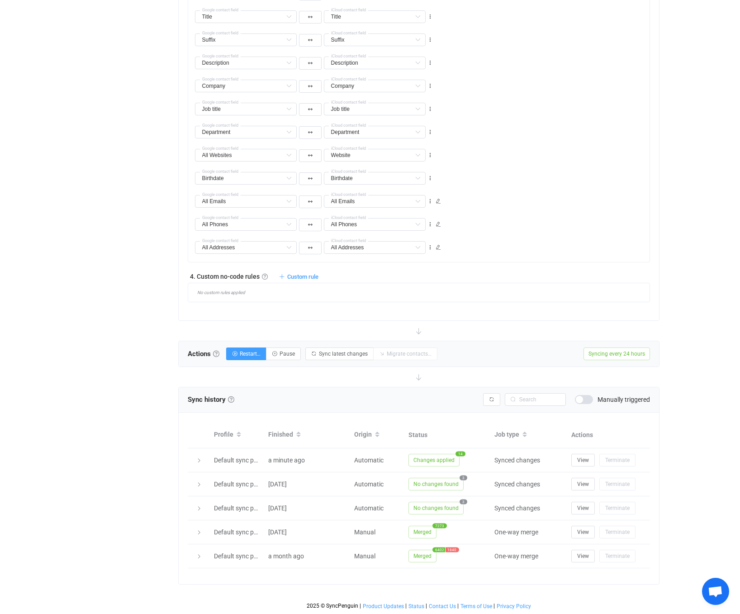
scroll to position [962, 0]
click at [202, 464] on div at bounding box center [198, 460] width 13 height 9
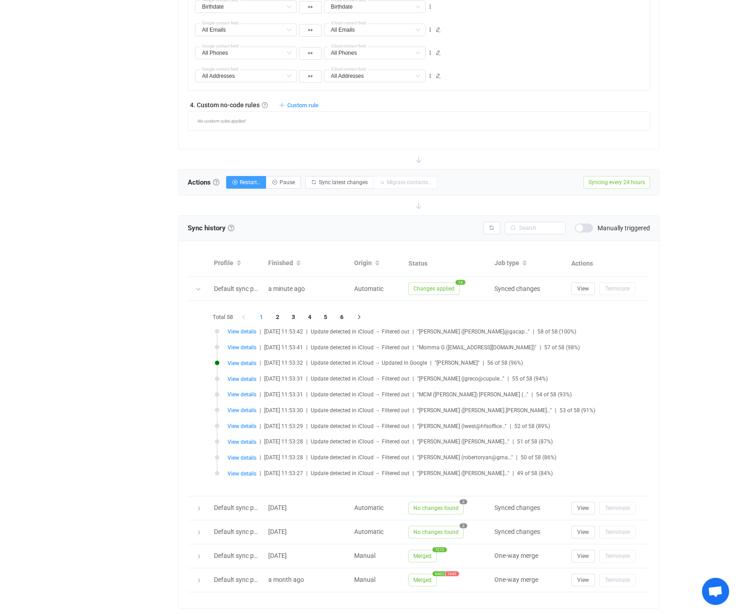
scroll to position [1065, 0]
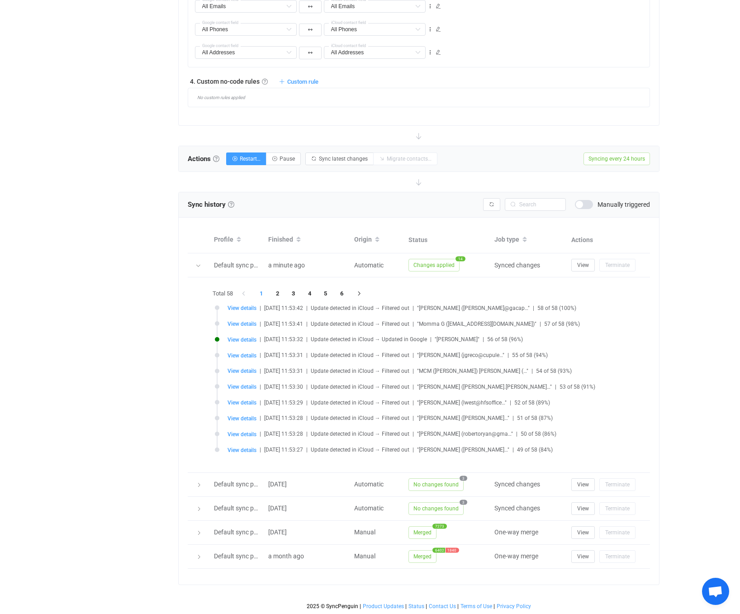
click at [462, 343] on span ""[PERSON_NAME]"" at bounding box center [457, 339] width 45 height 6
click at [448, 343] on span ""[PERSON_NAME]"" at bounding box center [457, 339] width 45 height 6
drag, startPoint x: 447, startPoint y: 432, endPoint x: 491, endPoint y: 433, distance: 44.3
click at [480, 343] on span ""[PERSON_NAME]"" at bounding box center [457, 339] width 45 height 6
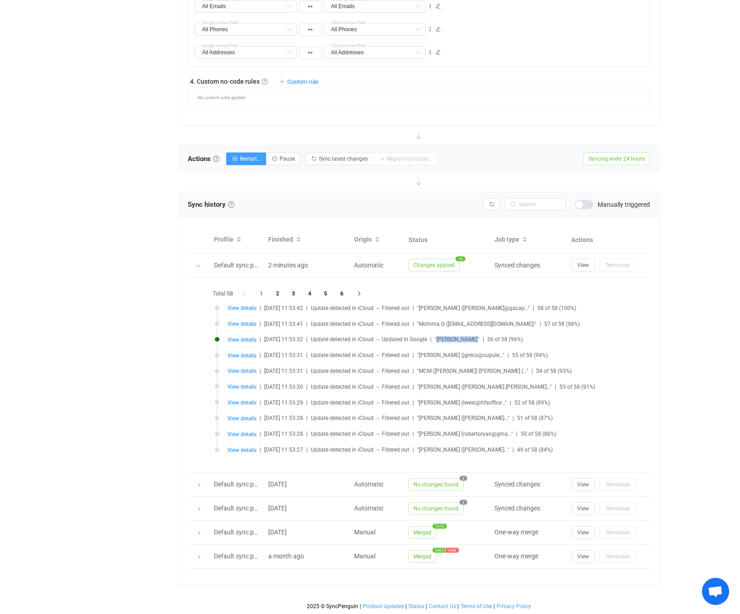
copy span "[PERSON_NAME]"
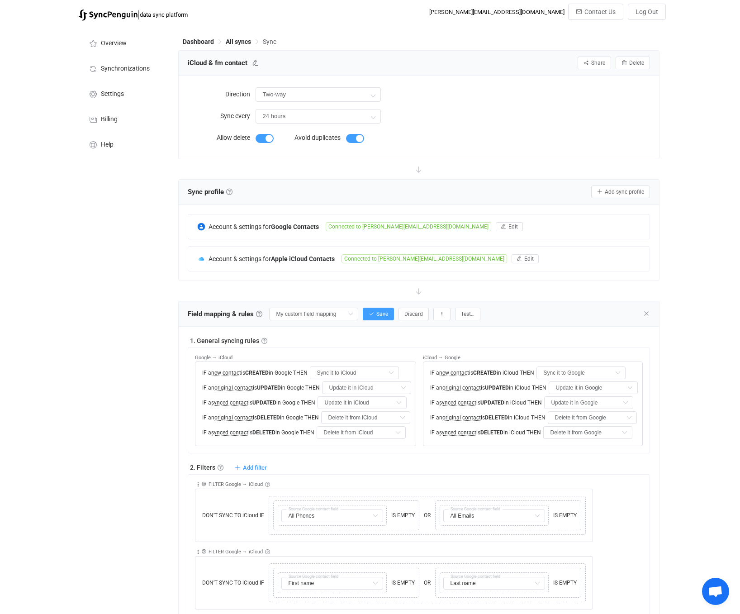
scroll to position [0, 0]
click at [326, 93] on input "Two-way" at bounding box center [318, 94] width 125 height 14
click at [318, 150] on span "iCloud" at bounding box center [311, 151] width 18 height 7
type input "iCloud → Google"
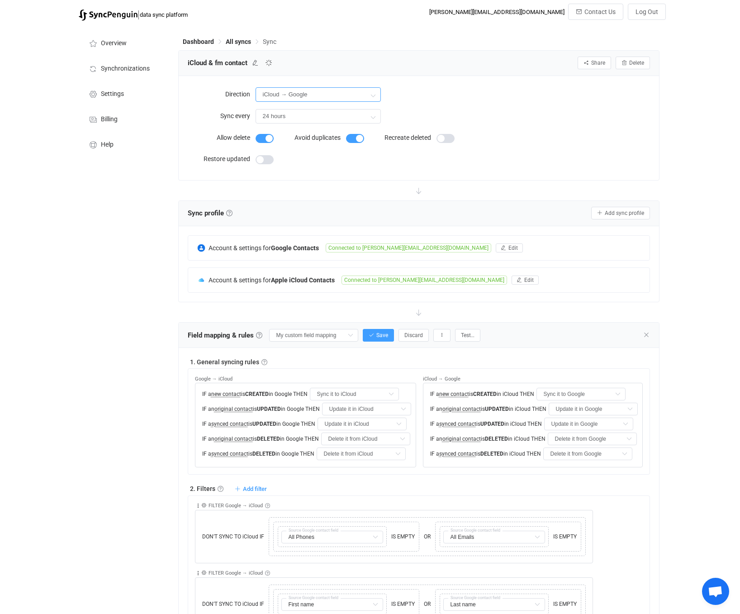
type input "Delete it from Google"
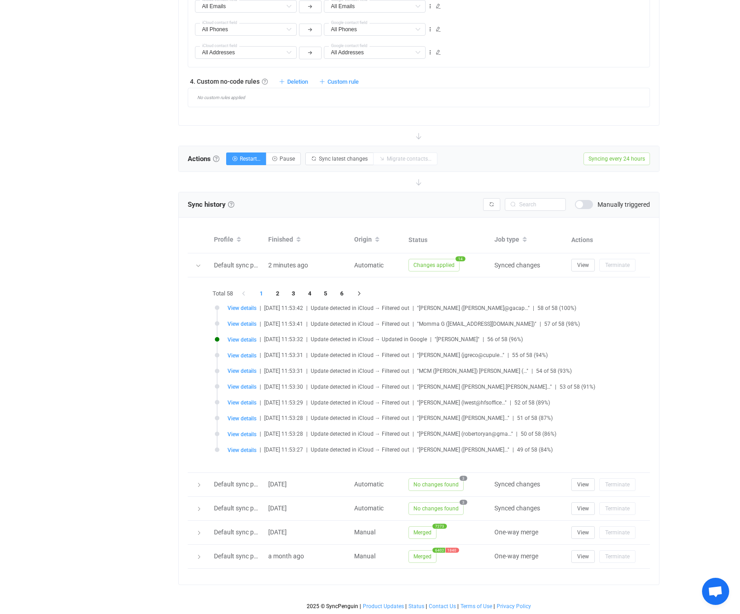
scroll to position [1050, 0]
click at [199, 267] on icon at bounding box center [197, 265] width 5 height 5
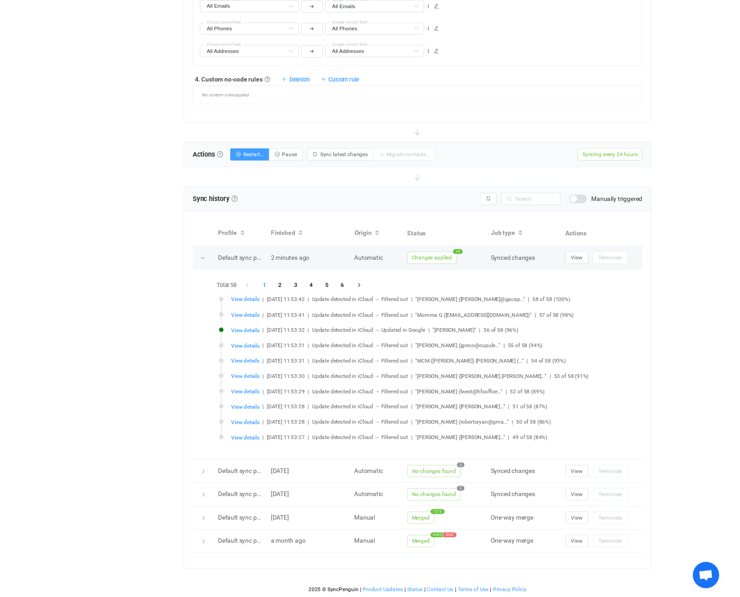
scroll to position [855, 0]
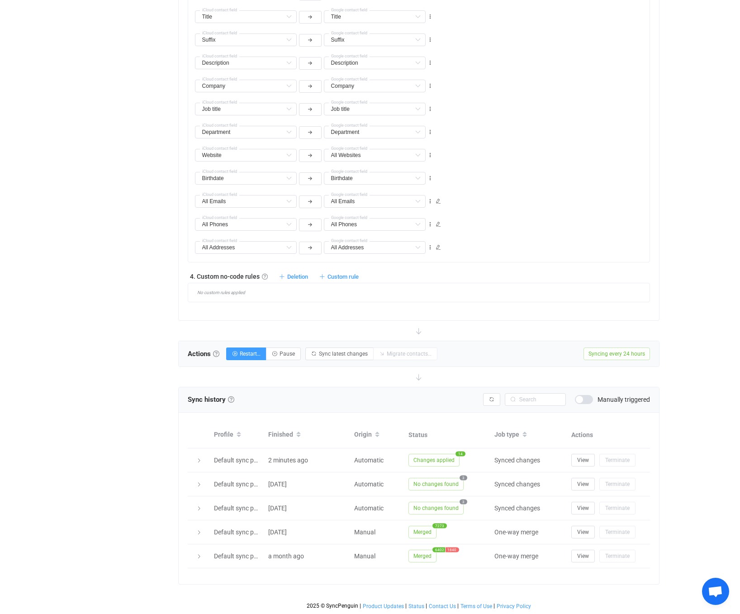
click at [273, 454] on td "2 minutes ago" at bounding box center [307, 460] width 86 height 24
click at [200, 463] on icon at bounding box center [198, 460] width 5 height 5
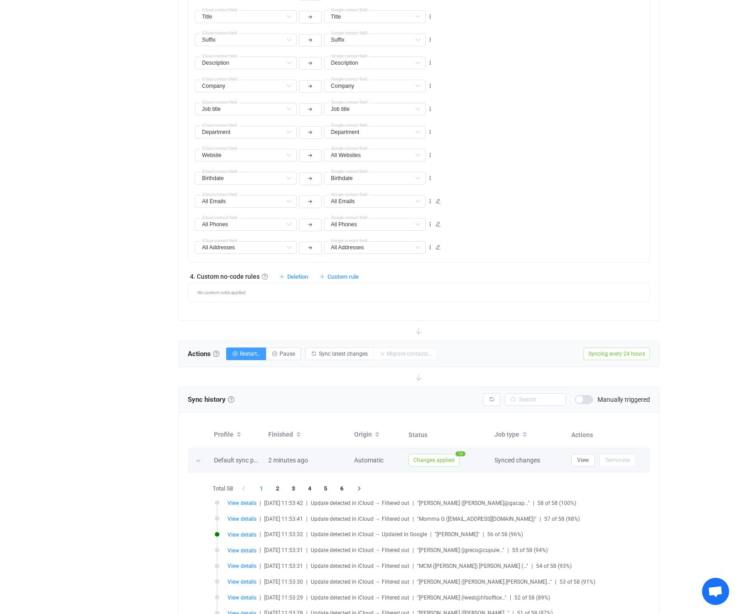
click at [424, 458] on span "Changes applied" at bounding box center [434, 460] width 51 height 13
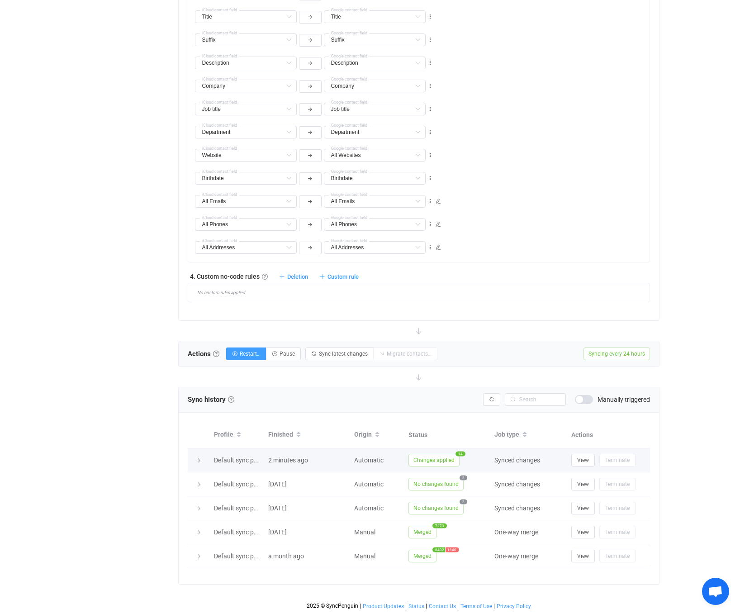
click at [424, 458] on span "Changes applied" at bounding box center [434, 460] width 51 height 13
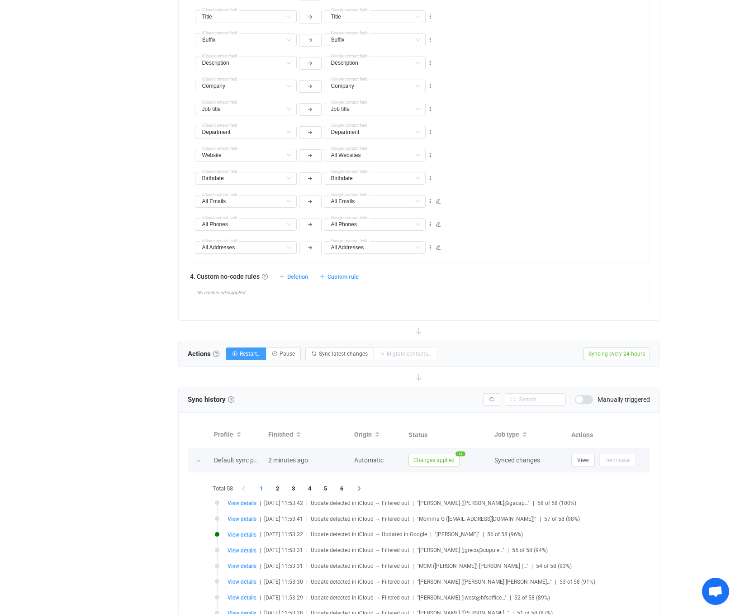
click at [566, 452] on td "Synced changes" at bounding box center [528, 460] width 77 height 24
click at [580, 457] on span "View" at bounding box center [583, 460] width 12 height 6
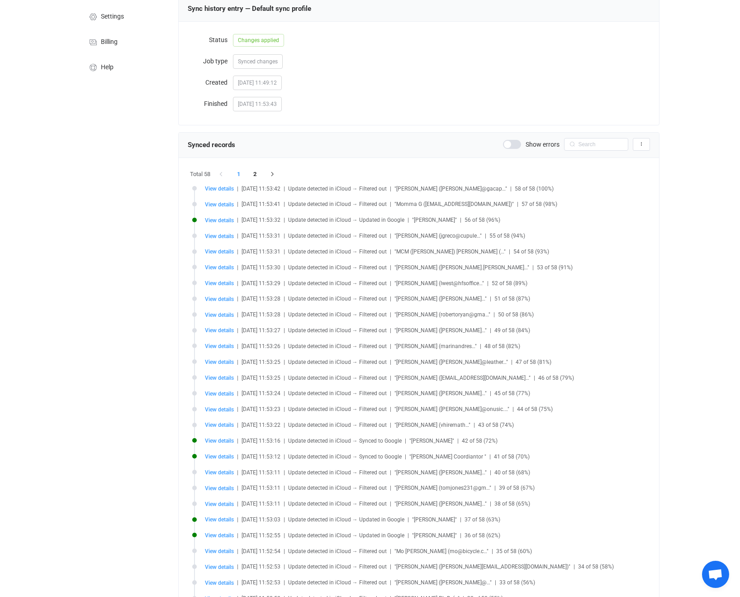
scroll to position [79, 0]
drag, startPoint x: 388, startPoint y: 443, endPoint x: 433, endPoint y: 436, distance: 45.8
click at [433, 437] on li "View details | 2025-10-13 11:53:16 | Update detected in iCloud → Synced to Goog…" at bounding box center [421, 445] width 458 height 16
click at [427, 438] on span ""Aaron Kinworthy"" at bounding box center [431, 439] width 45 height 6
drag, startPoint x: 422, startPoint y: 440, endPoint x: 460, endPoint y: 439, distance: 38.0
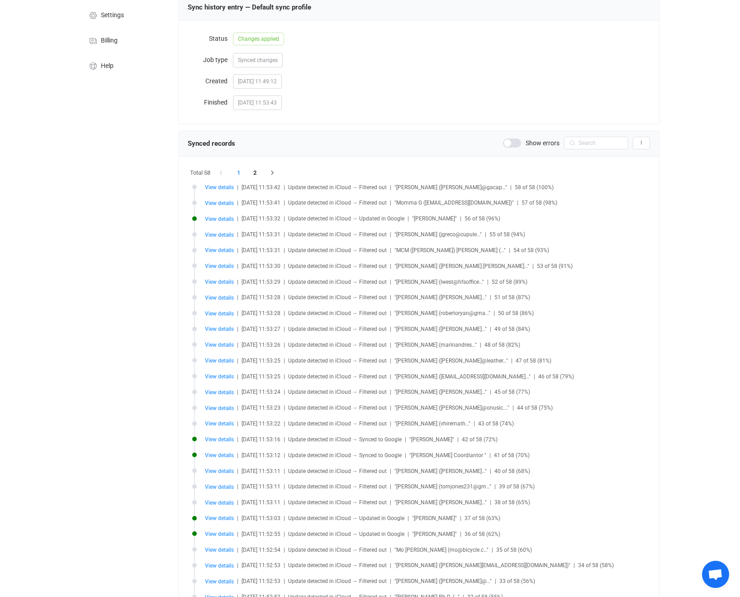
click at [454, 439] on span ""Aaron Kinworthy"" at bounding box center [431, 439] width 45 height 6
copy span "Aaron Kinworthy"
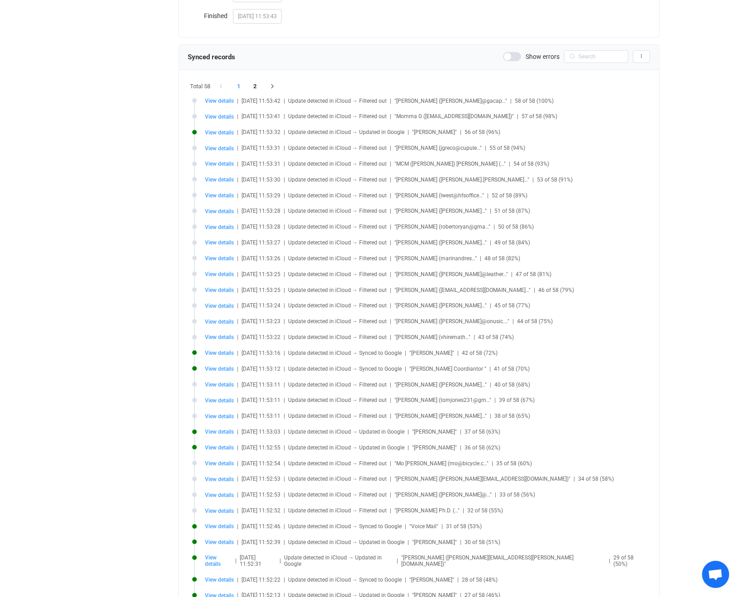
scroll to position [165, 0]
